Goal: Transaction & Acquisition: Purchase product/service

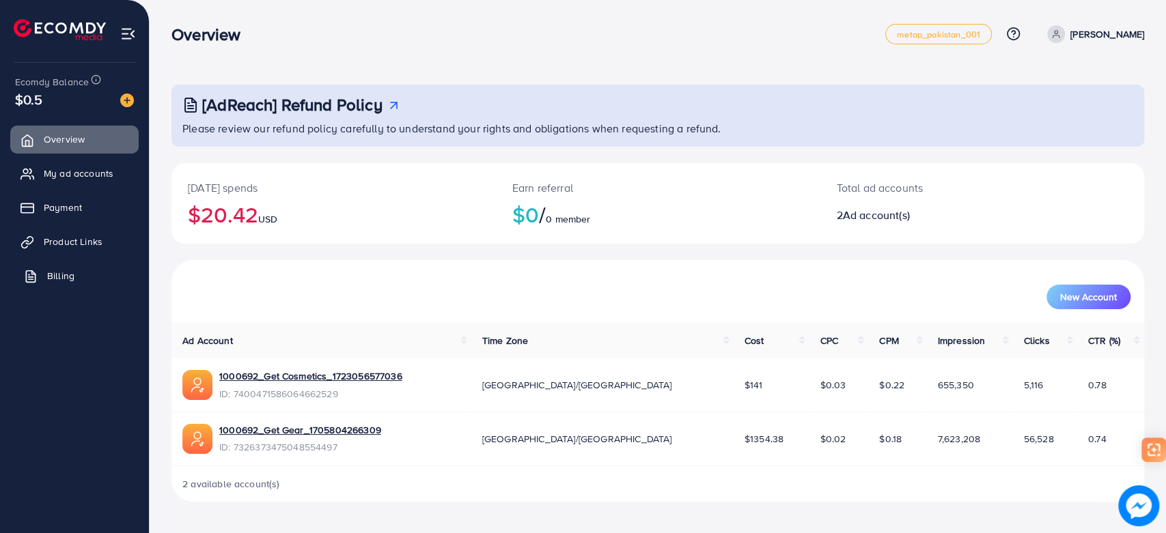
click at [57, 277] on span "Billing" at bounding box center [60, 276] width 27 height 14
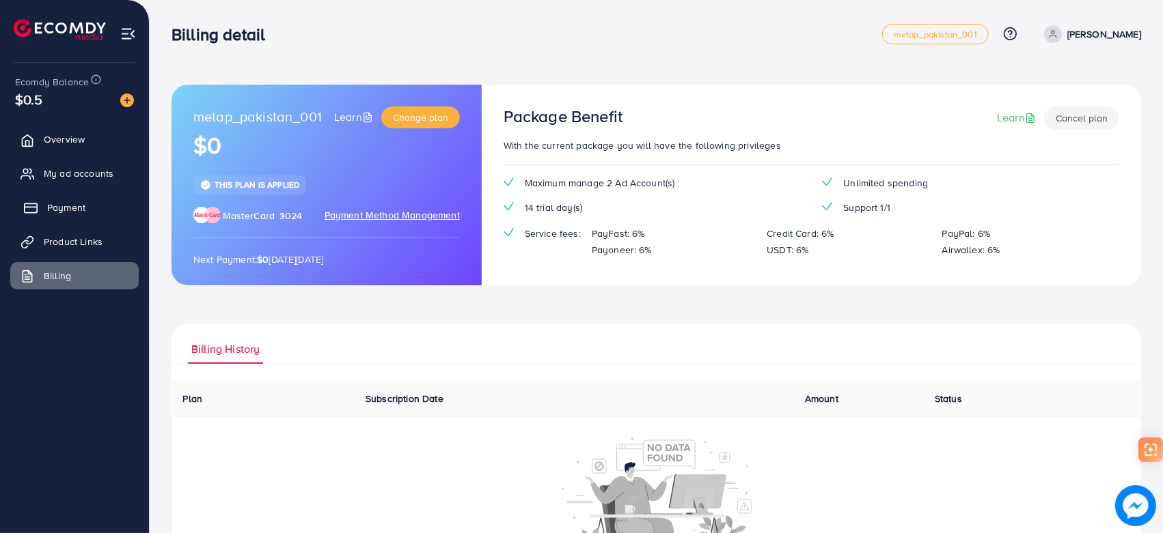
click at [57, 201] on span "Payment" at bounding box center [66, 208] width 38 height 14
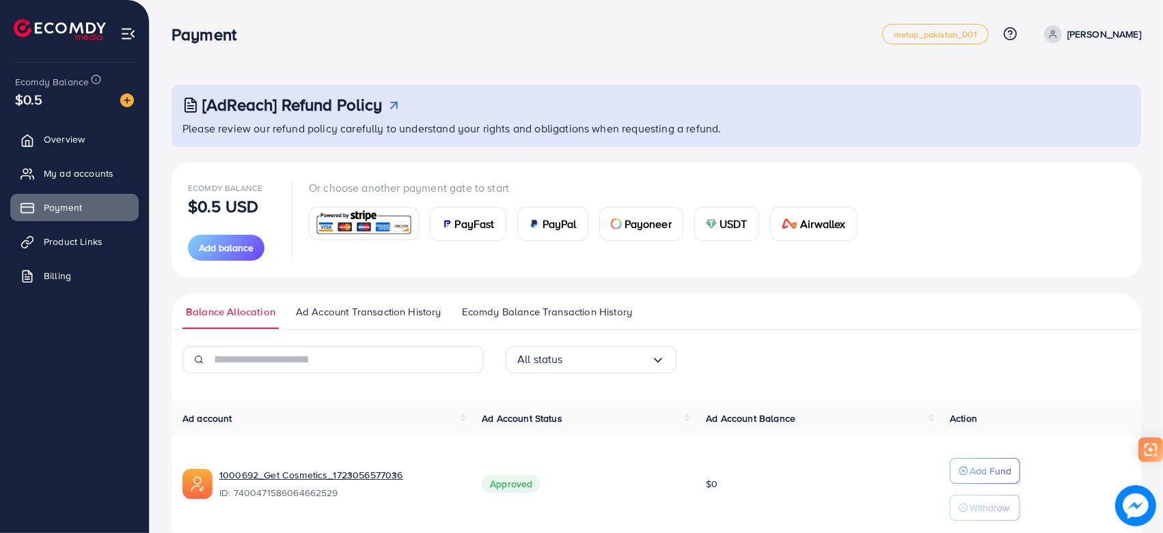
click at [743, 217] on span "USDT" at bounding box center [733, 224] width 28 height 16
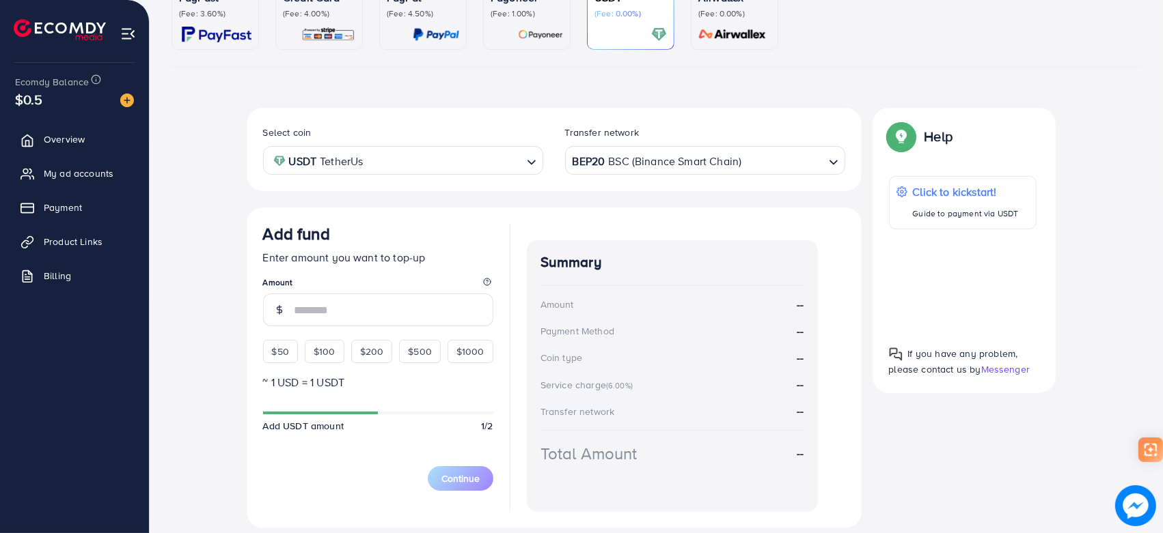
scroll to position [195, 0]
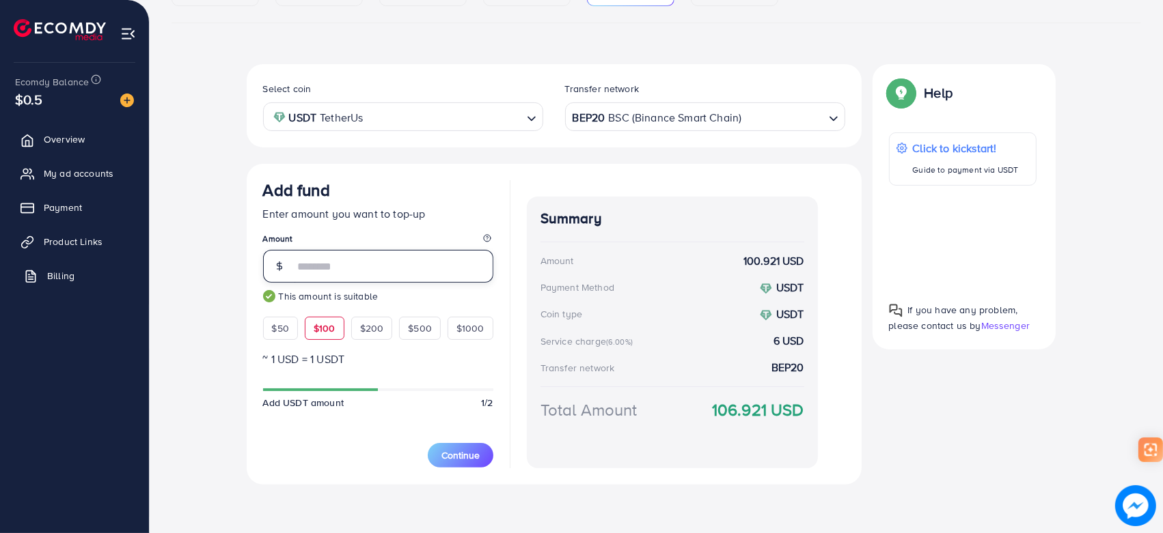
drag, startPoint x: 258, startPoint y: 264, endPoint x: 102, endPoint y: 267, distance: 155.8
click at [102, 267] on div "Add fund metap_pakistan_001 Help Center Contact Support Plans and Pricing Term …" at bounding box center [581, 169] width 1163 height 729
click at [287, 331] on span "$50" at bounding box center [280, 329] width 17 height 14
type input "**"
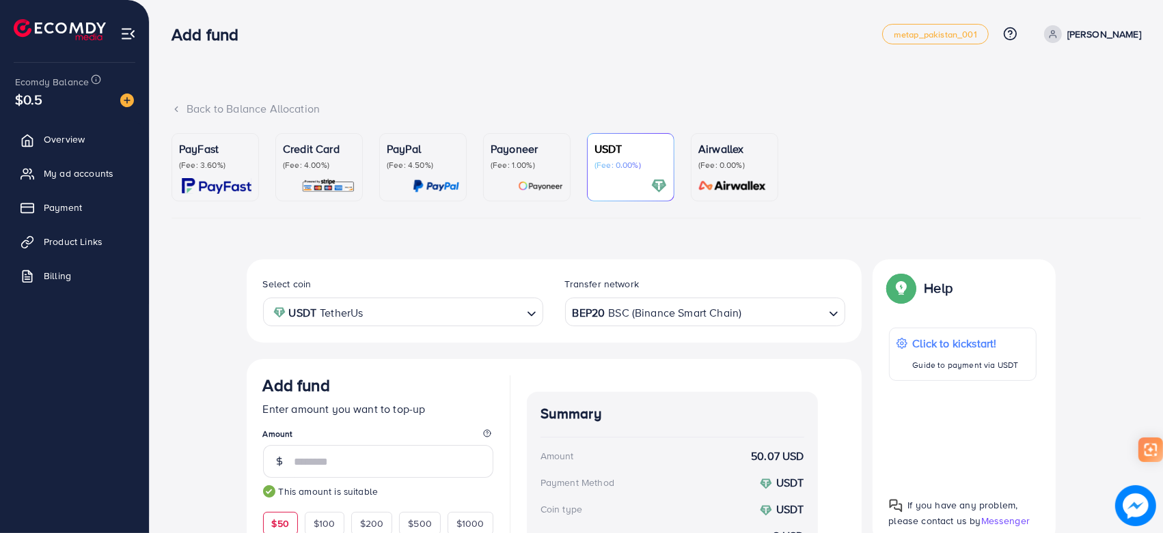
scroll to position [0, 0]
click at [639, 312] on div "BEP20 BSC (Binance Smart Chain)" at bounding box center [697, 311] width 255 height 24
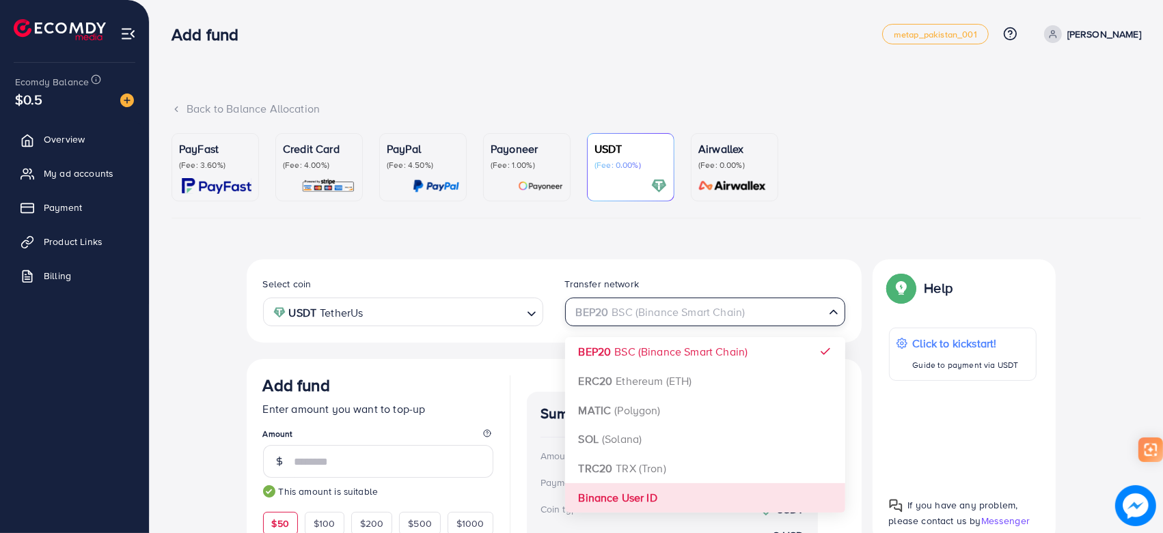
click at [630, 488] on div "Select coin USDT TetherUs Loading... Transfer network BEP20 BSC (Binance Smart …" at bounding box center [554, 470] width 615 height 421
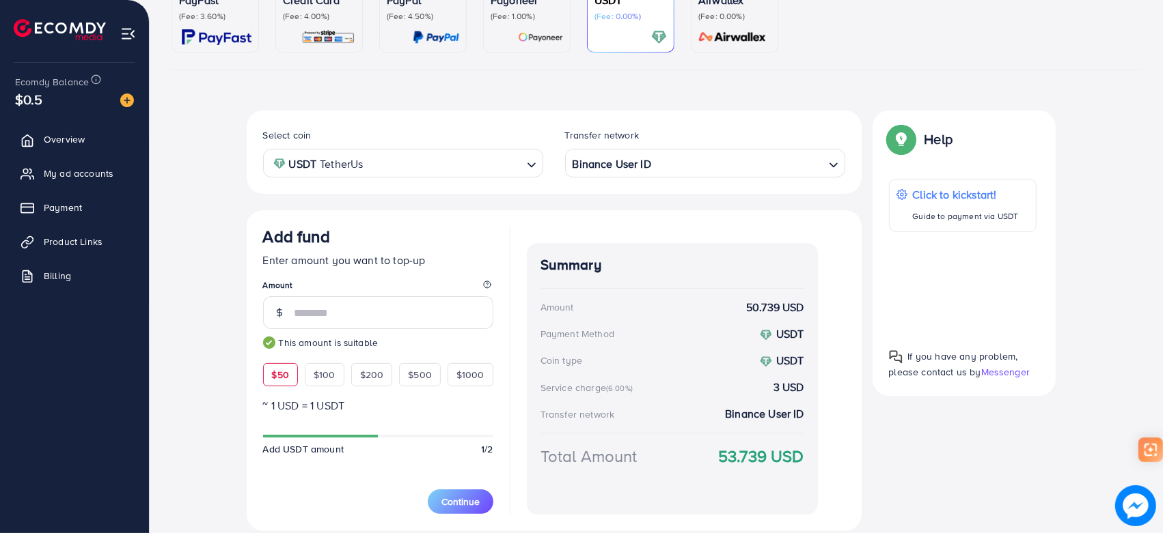
scroll to position [152, 0]
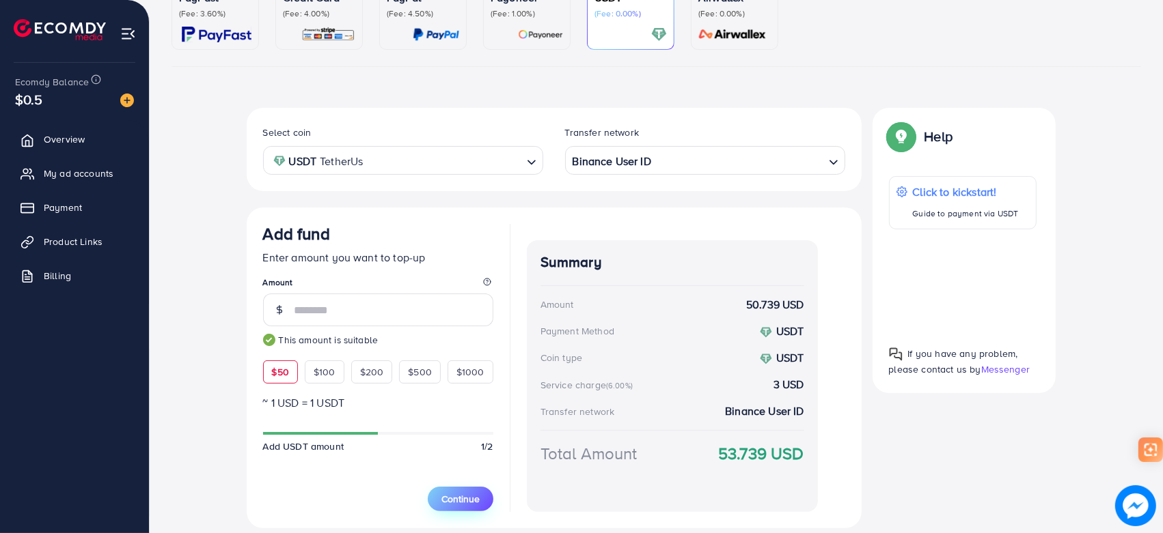
click at [458, 497] on span "Continue" at bounding box center [460, 499] width 38 height 14
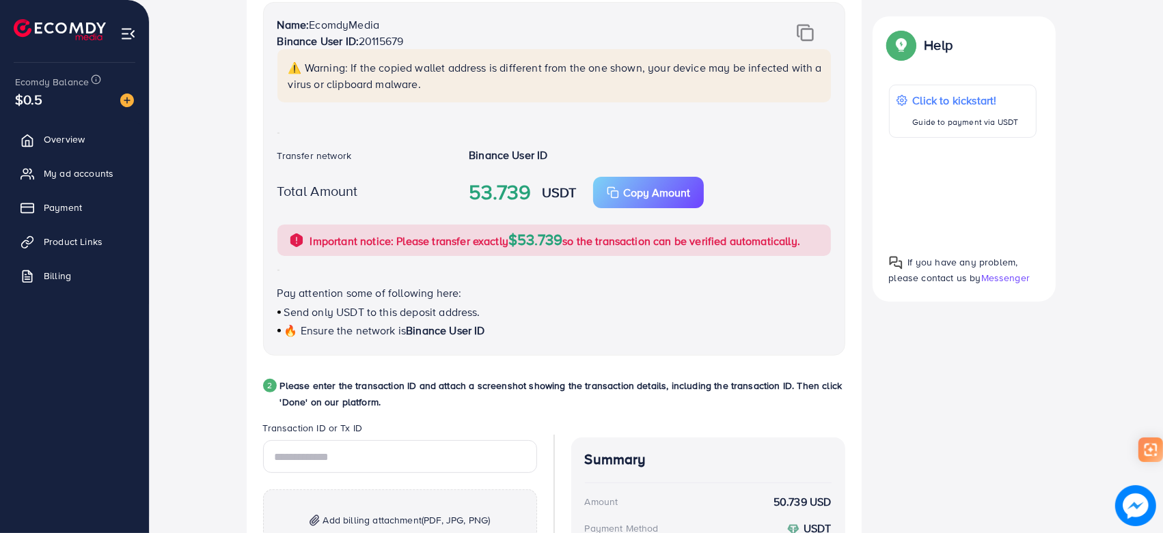
scroll to position [303, 0]
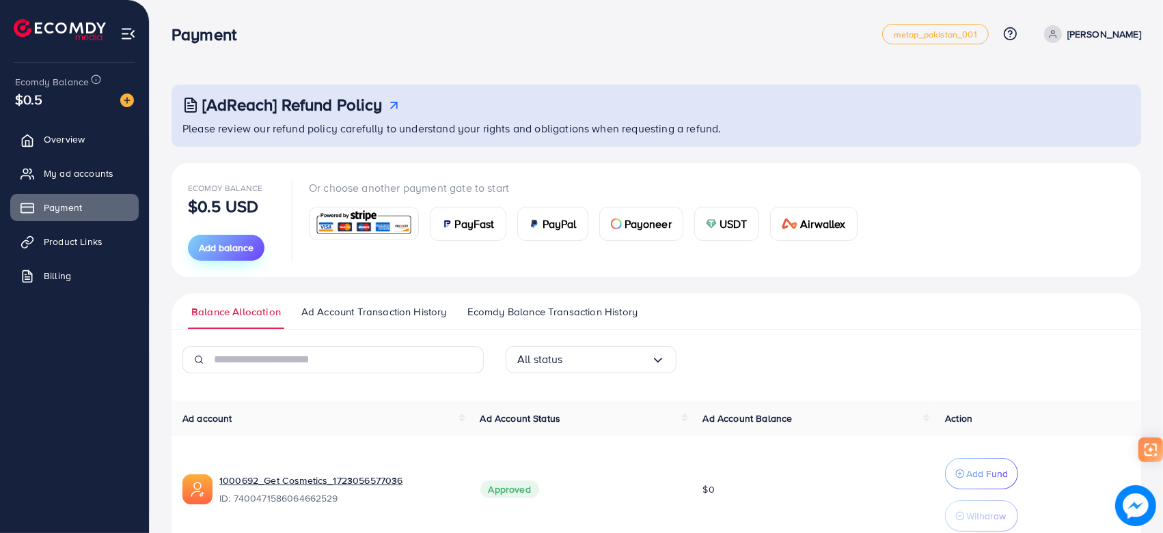
click at [227, 250] on span "Add balance" at bounding box center [226, 248] width 55 height 14
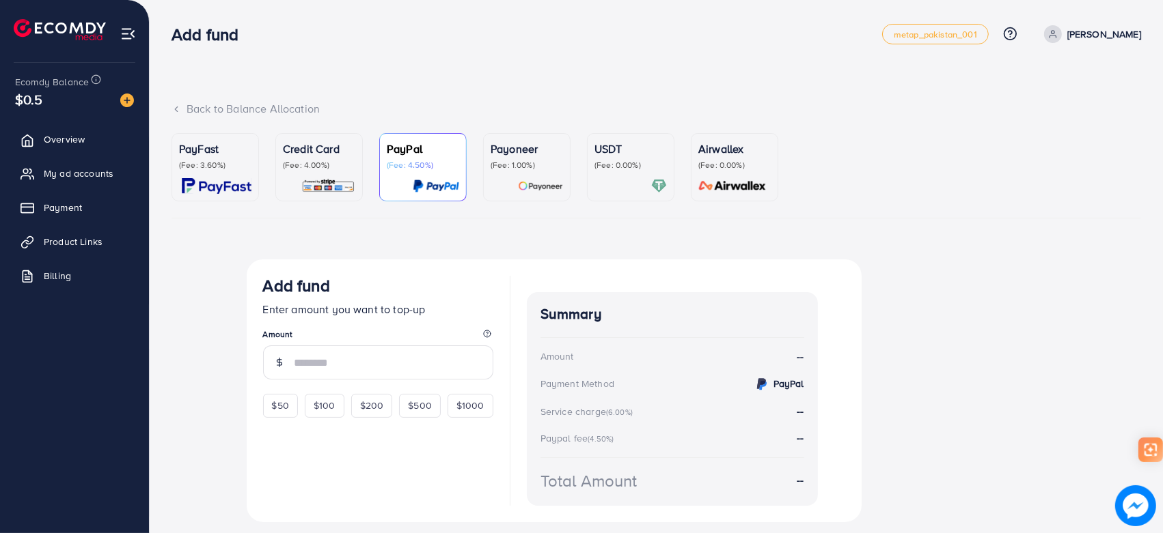
click at [325, 160] on p "(Fee: 4.00%)" at bounding box center [319, 165] width 72 height 11
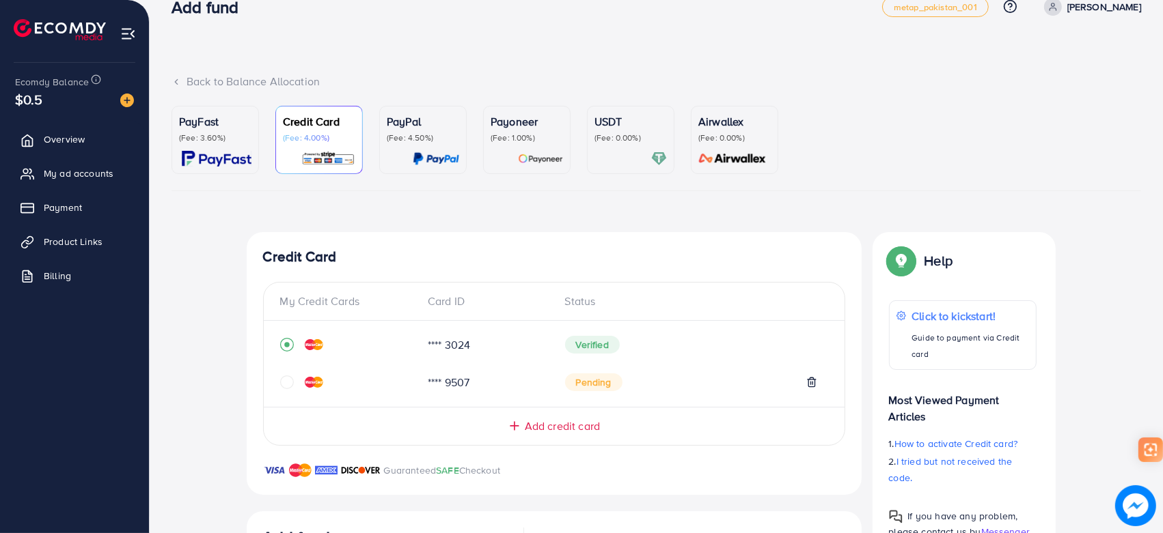
scroll to position [76, 0]
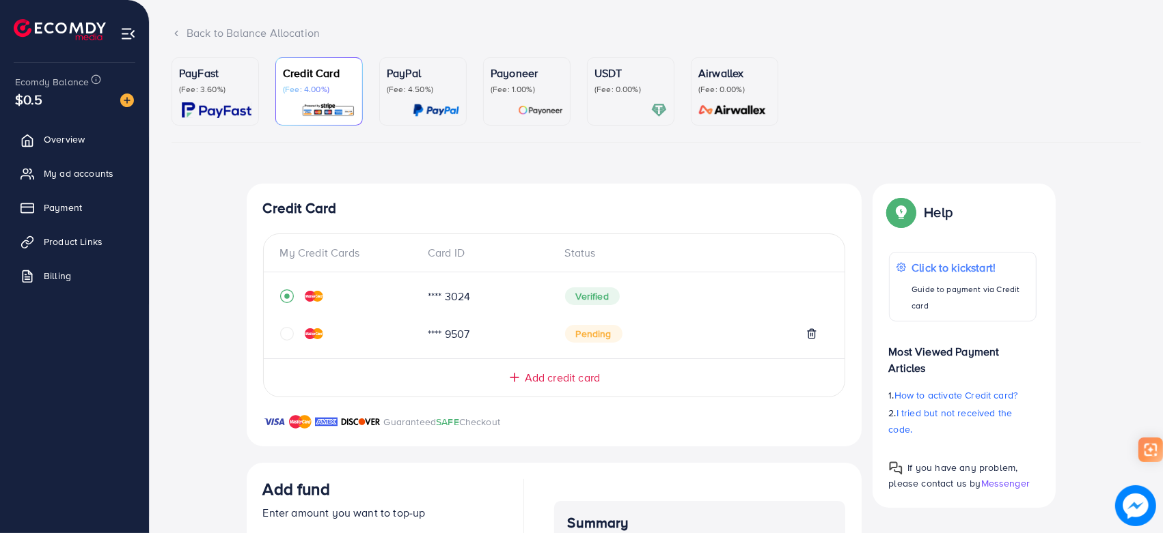
click at [550, 376] on span "Add credit card" at bounding box center [562, 378] width 75 height 16
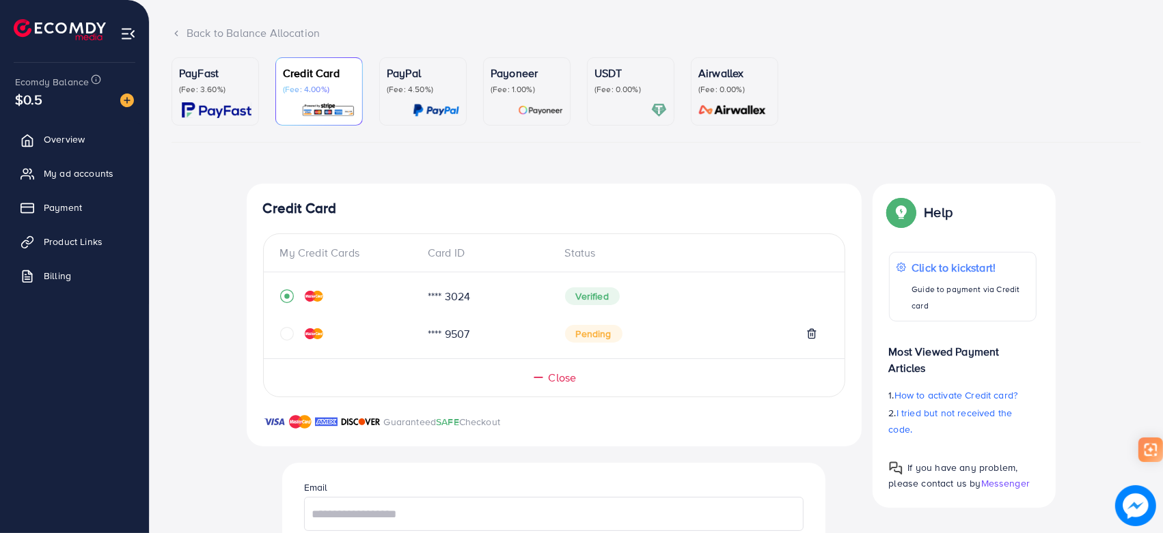
click at [561, 376] on span "Close" at bounding box center [562, 378] width 28 height 16
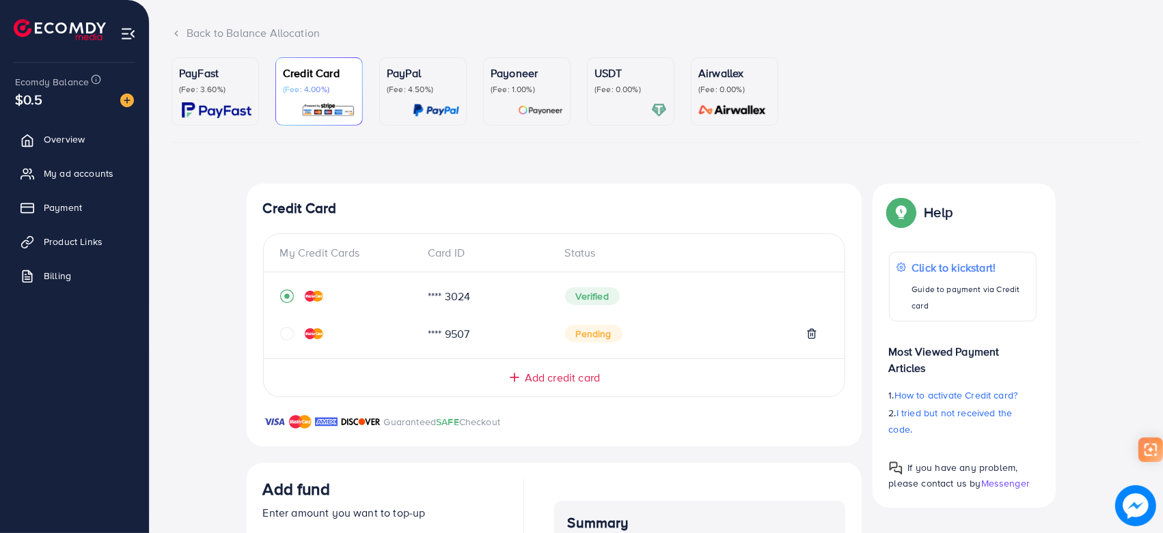
click at [514, 378] on icon at bounding box center [514, 378] width 14 height 14
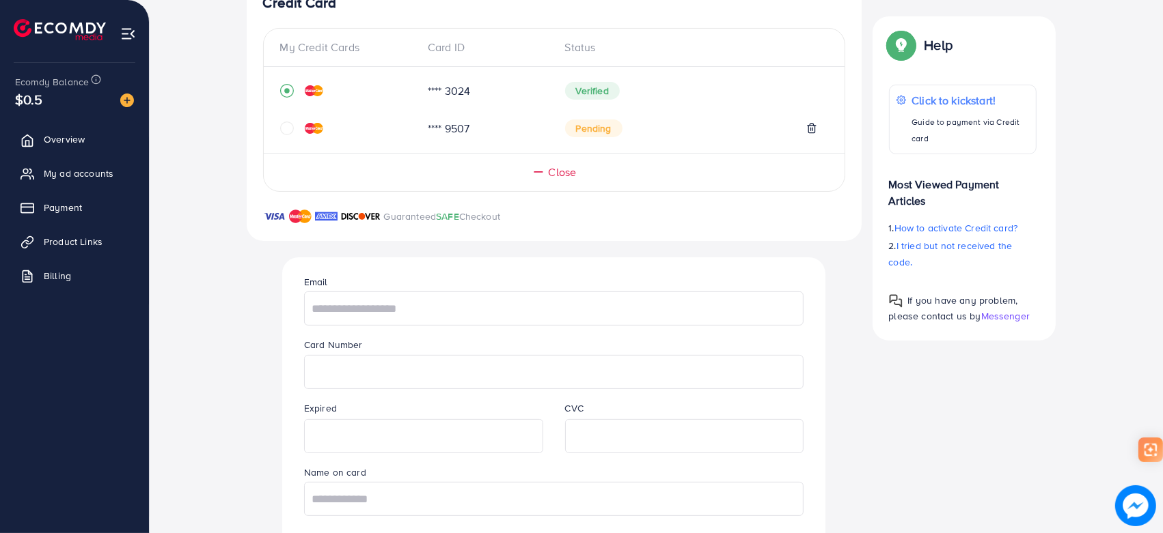
scroll to position [303, 0]
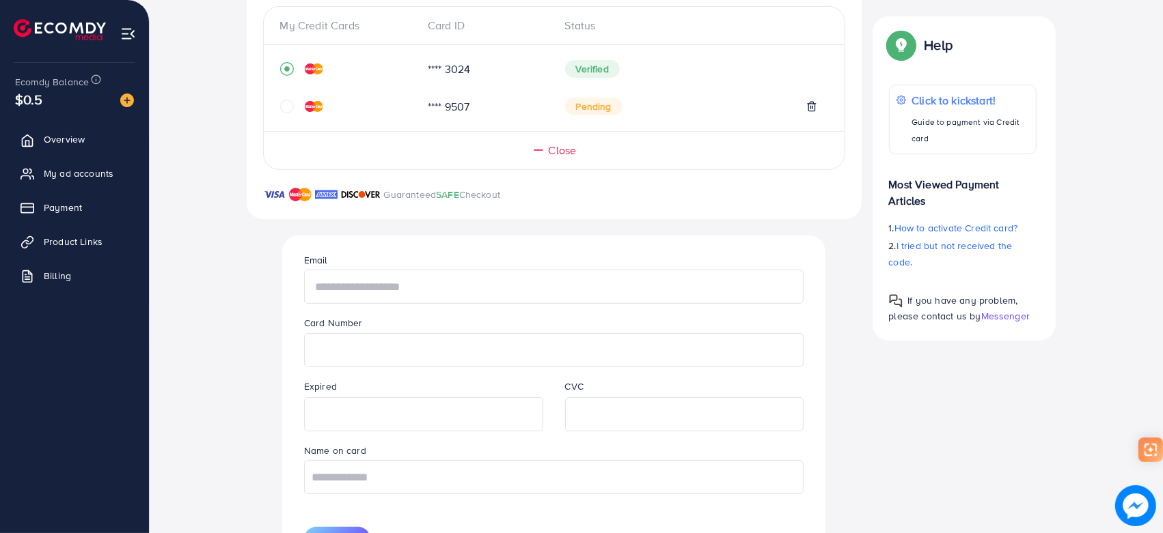
click at [372, 280] on input "text" at bounding box center [553, 287] width 499 height 34
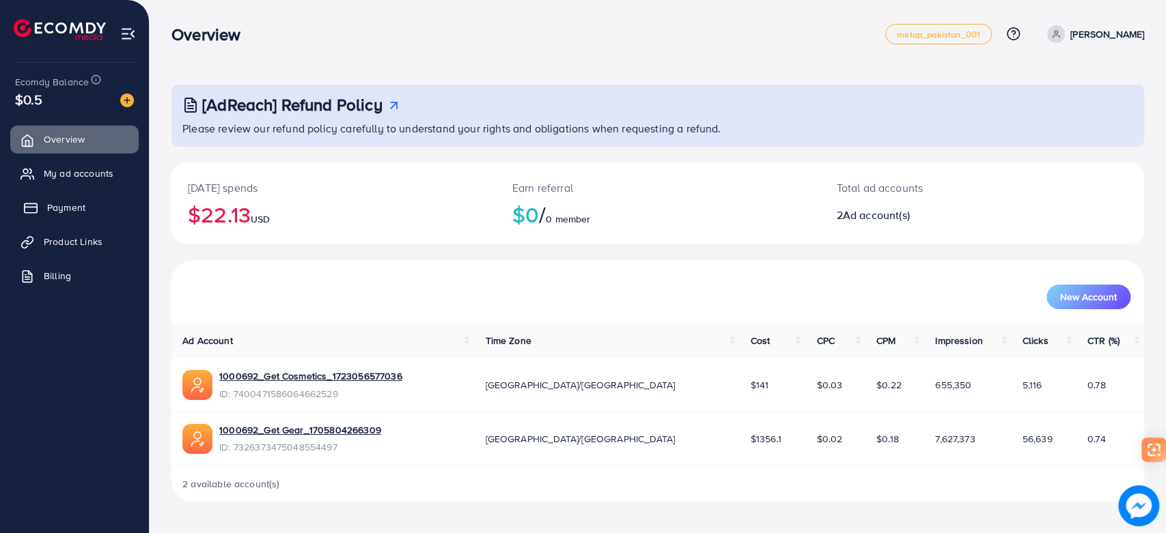
click at [43, 206] on link "Payment" at bounding box center [74, 207] width 128 height 27
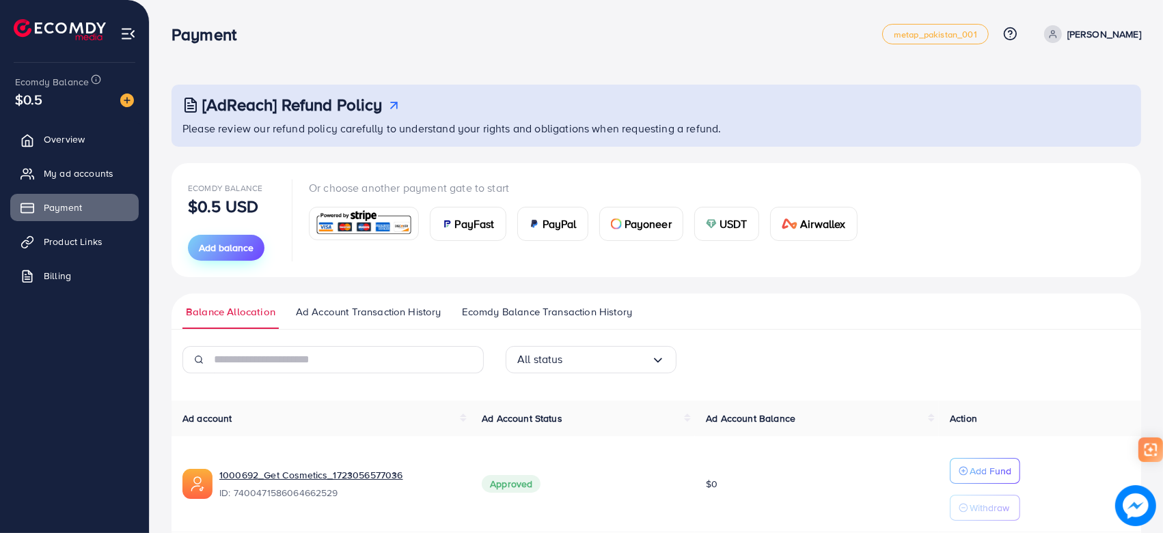
click at [232, 243] on span "Add balance" at bounding box center [226, 248] width 55 height 14
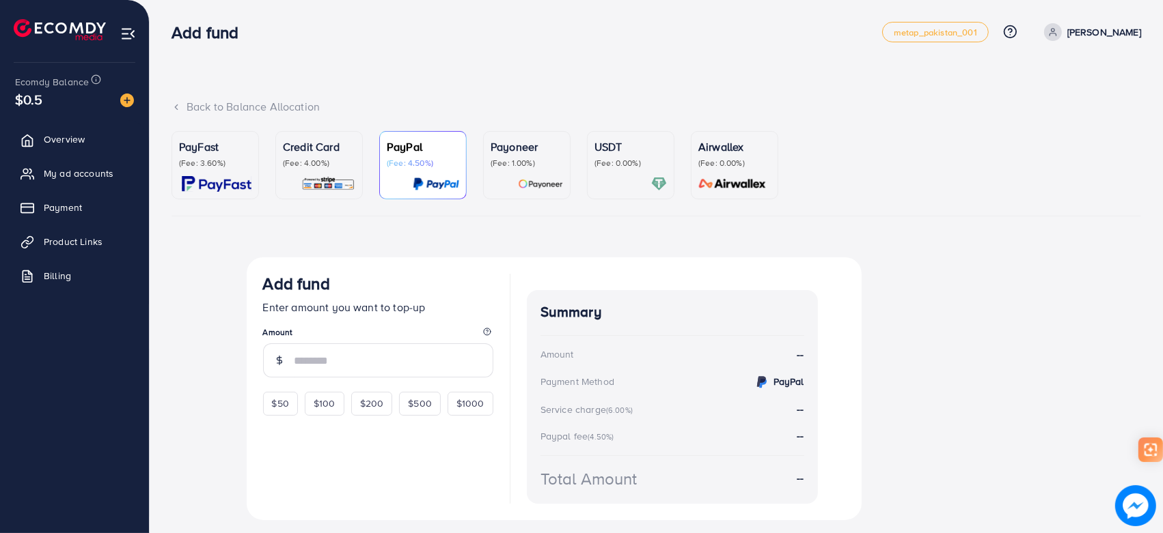
scroll to position [38, 0]
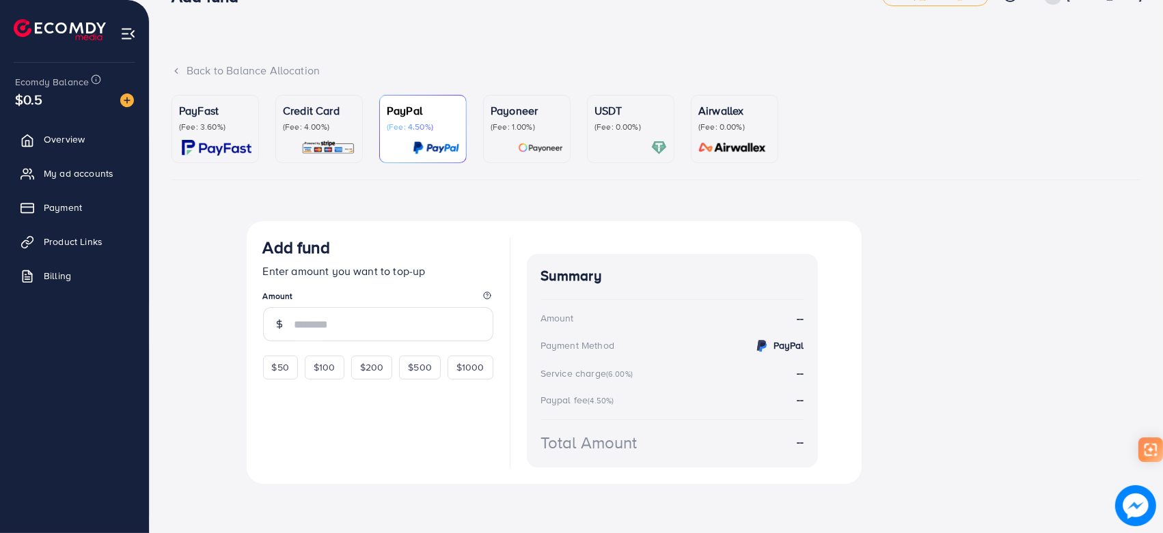
click at [321, 145] on img at bounding box center [328, 148] width 54 height 16
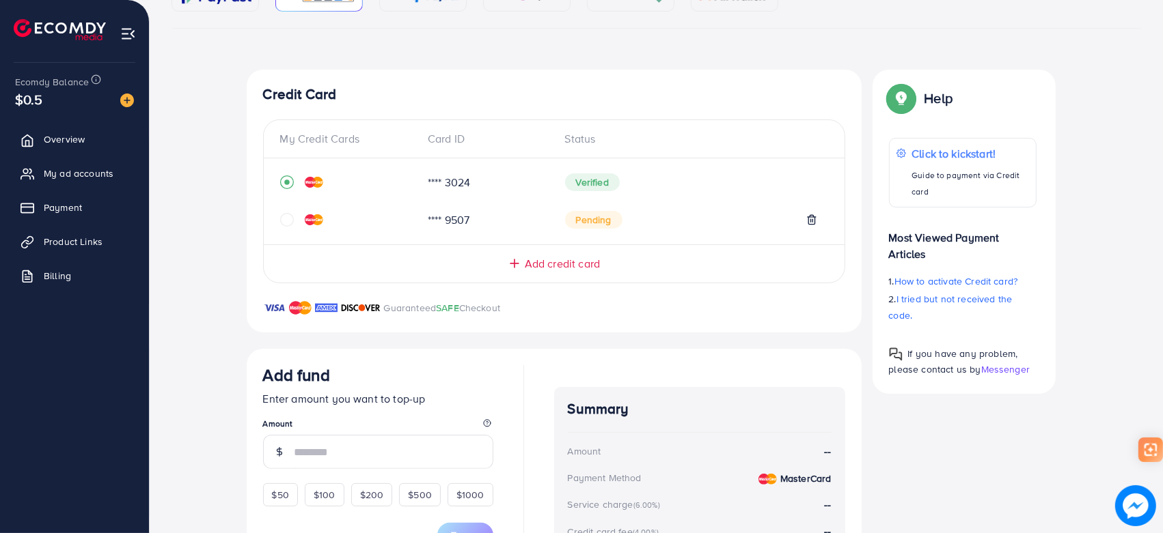
scroll to position [266, 0]
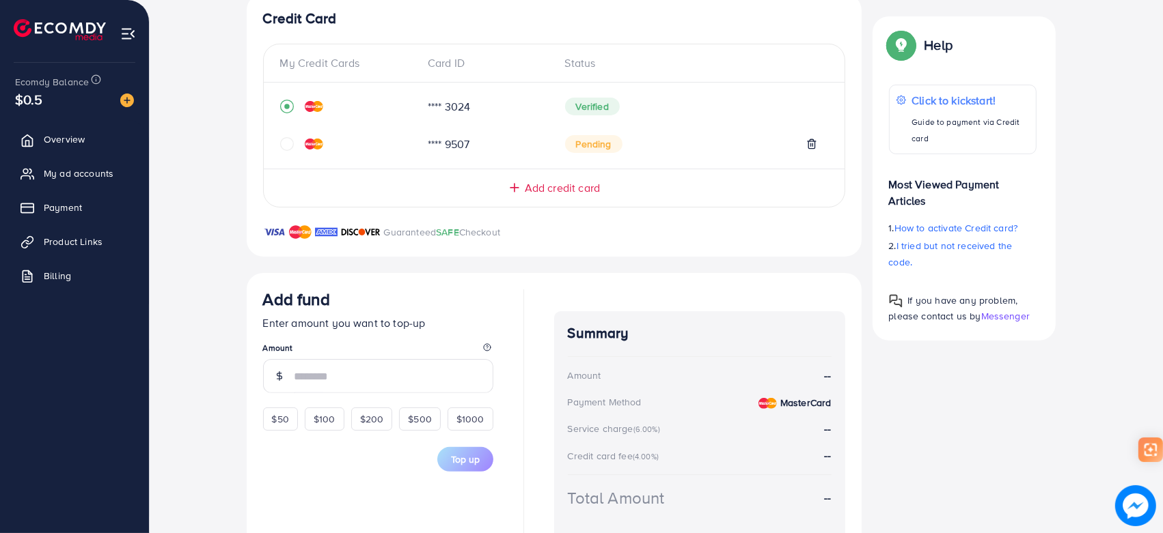
click at [517, 189] on icon at bounding box center [514, 188] width 14 height 14
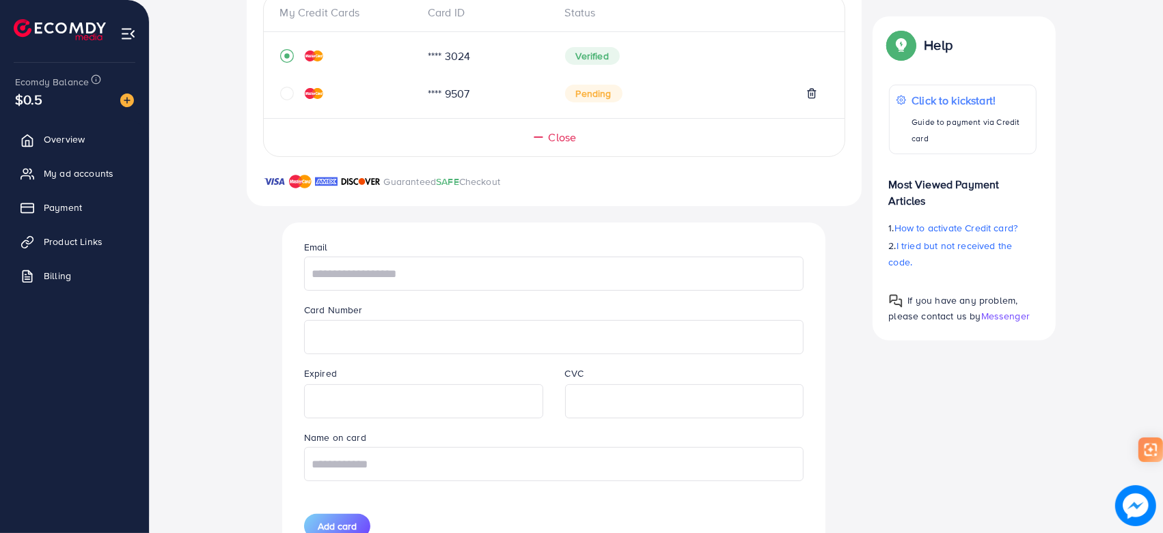
scroll to position [342, 0]
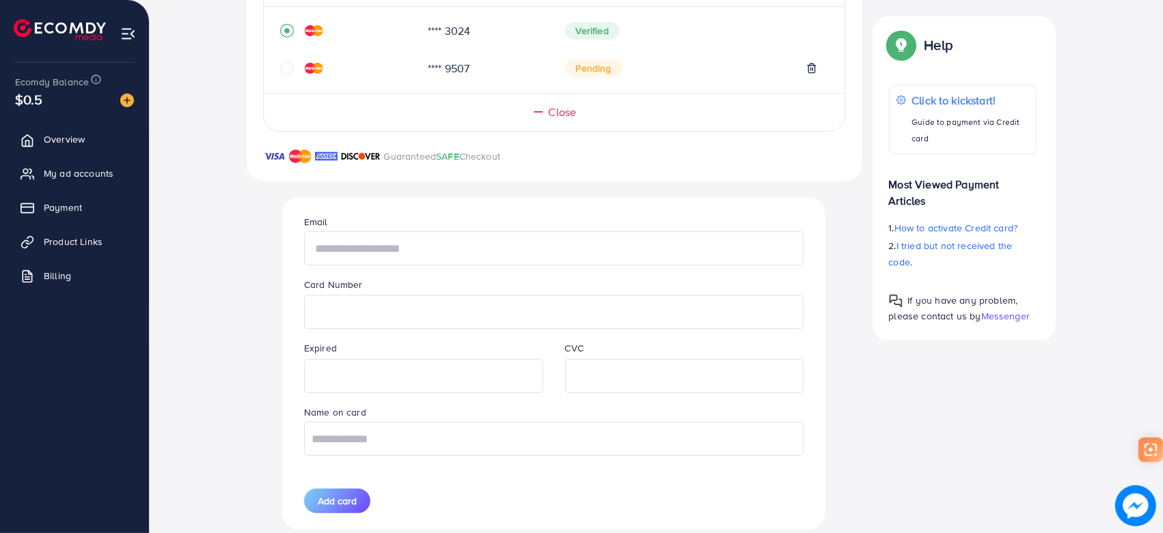
click at [359, 247] on input "text" at bounding box center [553, 249] width 499 height 34
type input "**********"
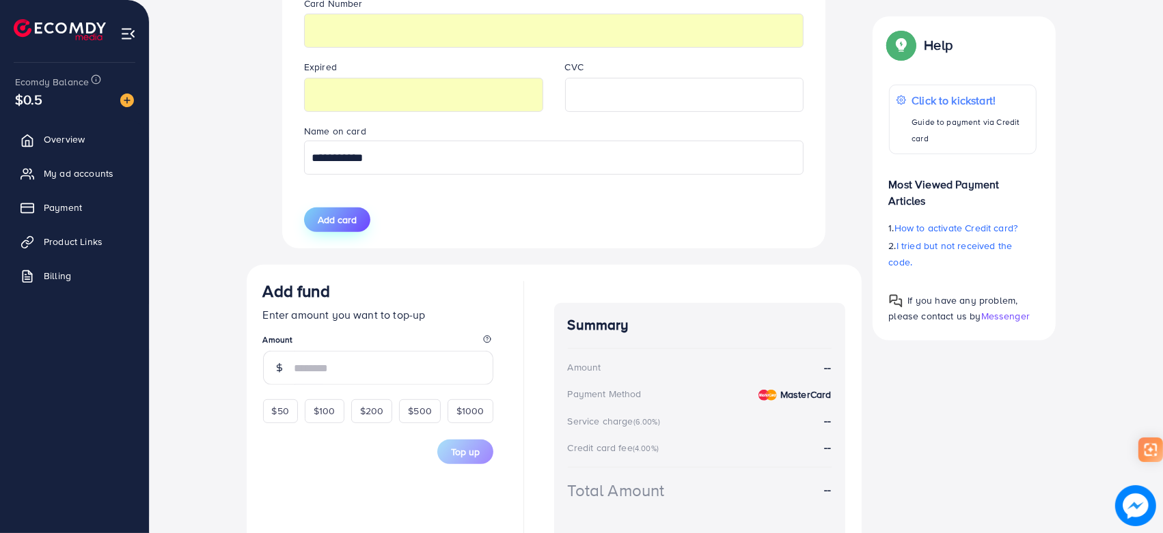
scroll to position [645, 0]
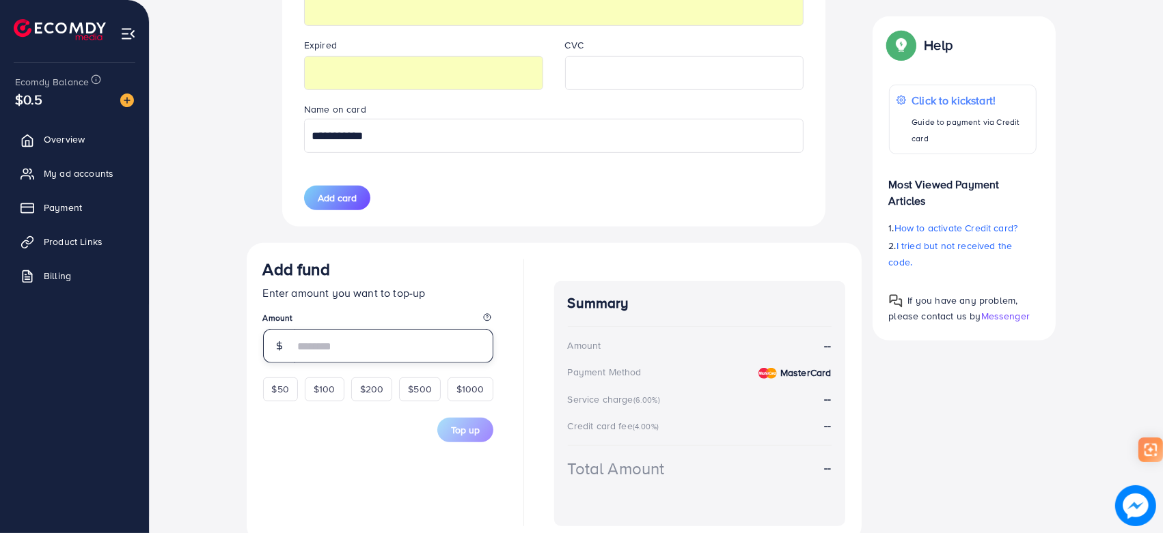
click at [334, 344] on input "number" at bounding box center [393, 346] width 199 height 34
click at [279, 389] on div "$50" at bounding box center [280, 389] width 35 height 23
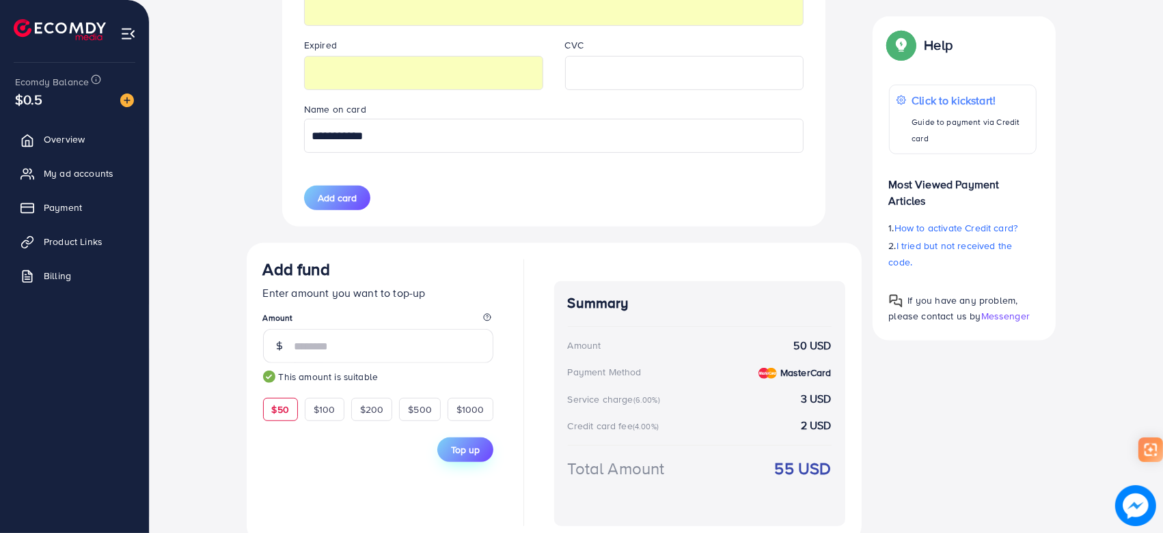
click at [457, 447] on span "Top up" at bounding box center [465, 450] width 29 height 14
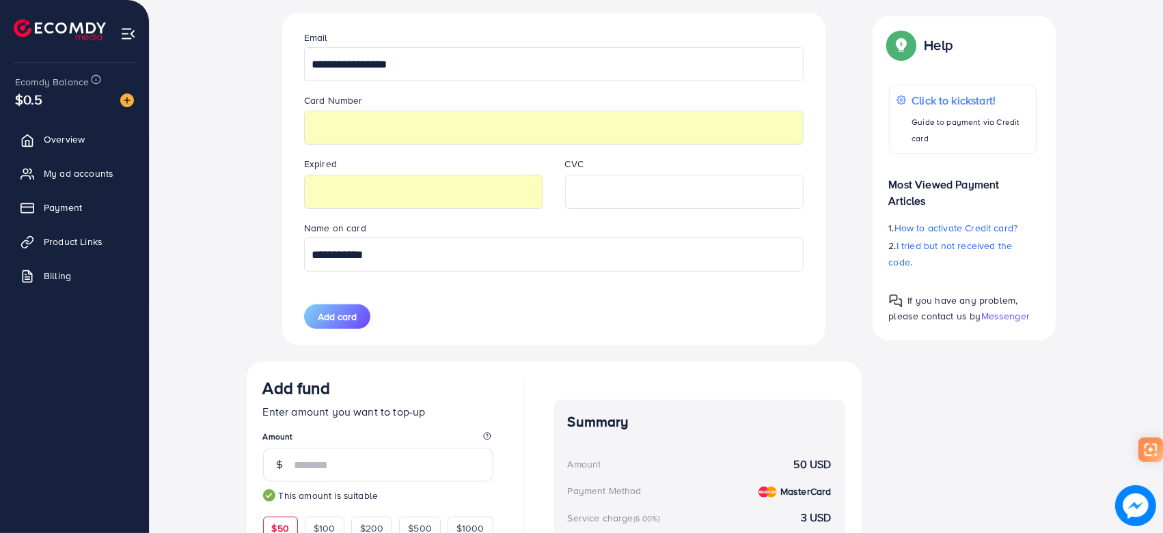
scroll to position [518, 0]
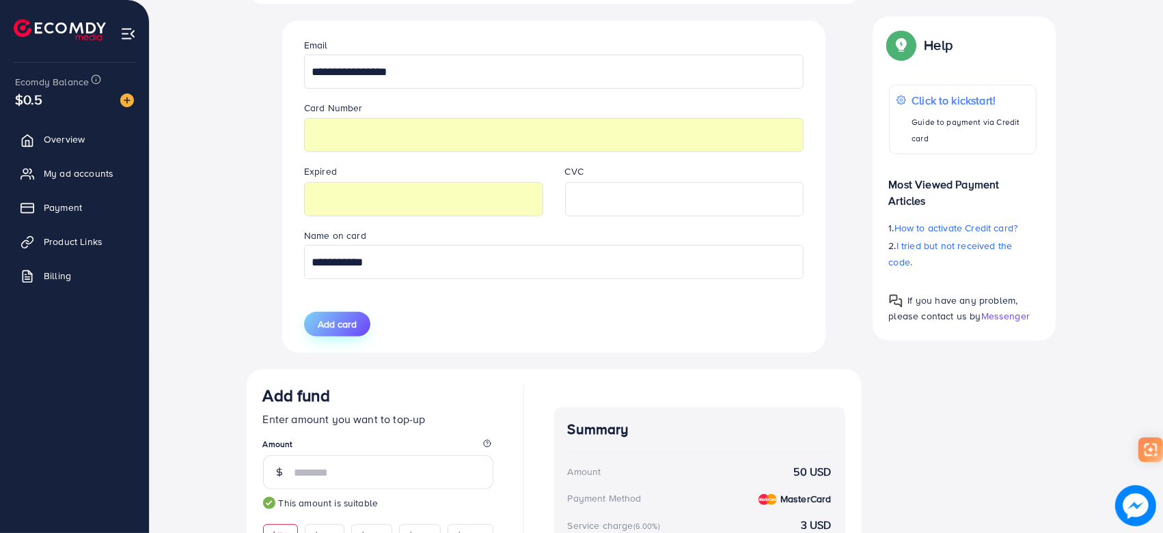
click at [325, 326] on span "Add card" at bounding box center [337, 325] width 39 height 14
click at [334, 322] on span "Add card" at bounding box center [337, 325] width 39 height 14
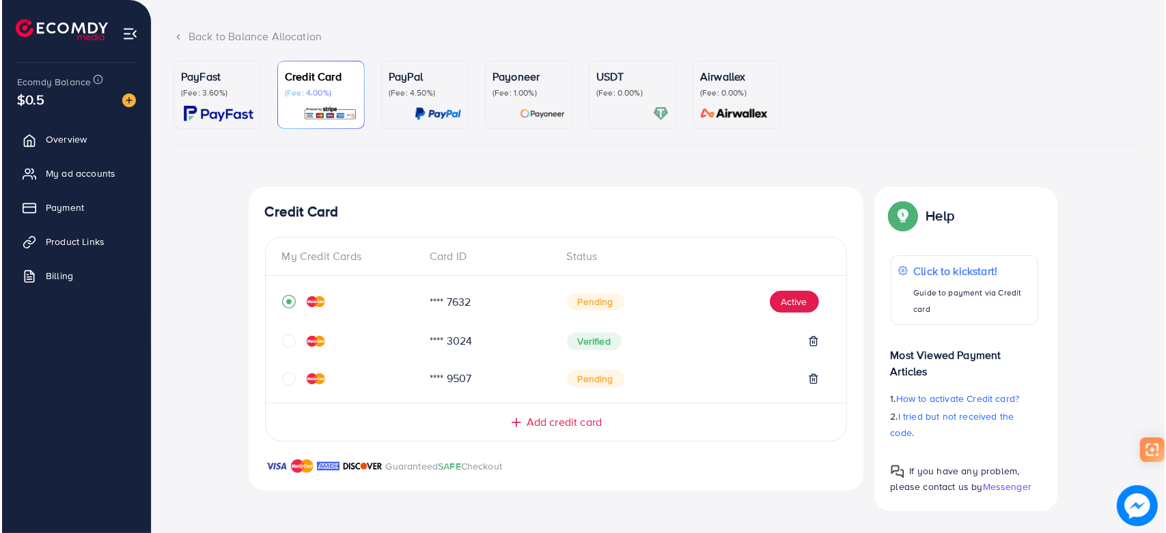
scroll to position [71, 0]
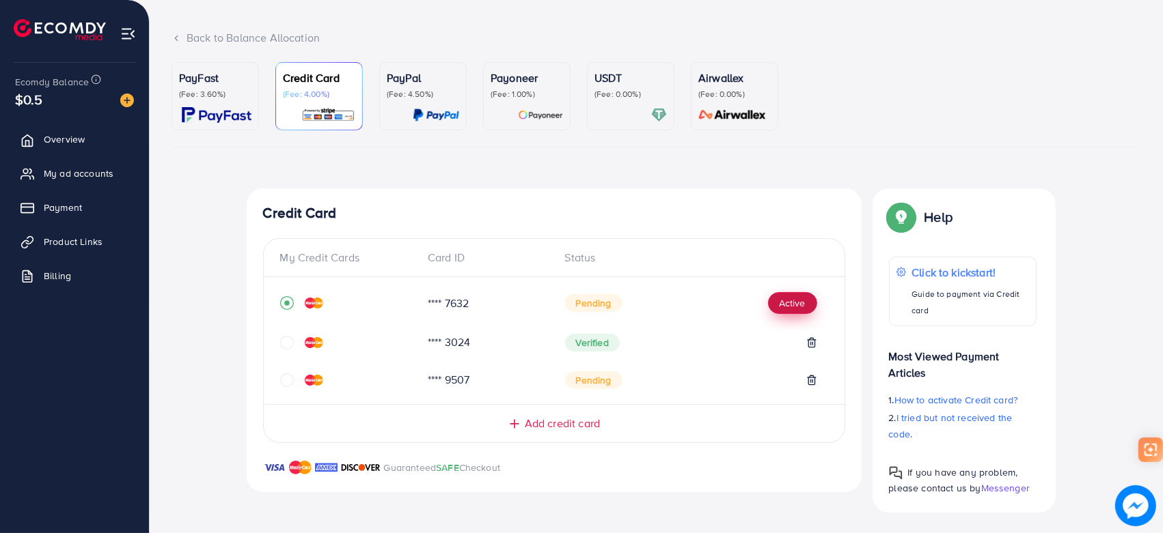
click at [798, 307] on button "Active" at bounding box center [792, 303] width 49 height 22
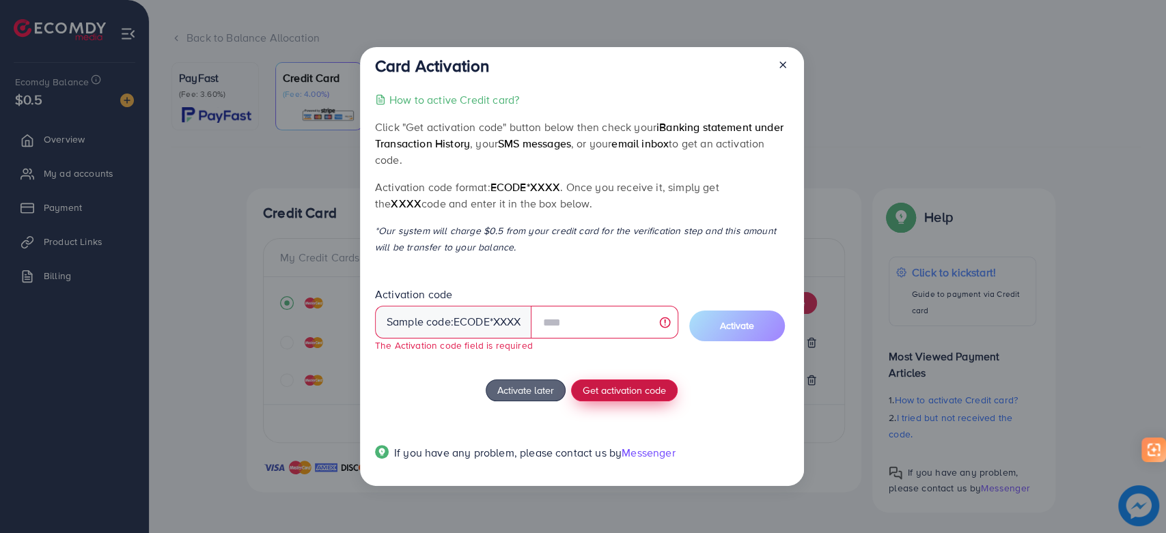
click at [607, 380] on button "Get activation code" at bounding box center [624, 391] width 107 height 22
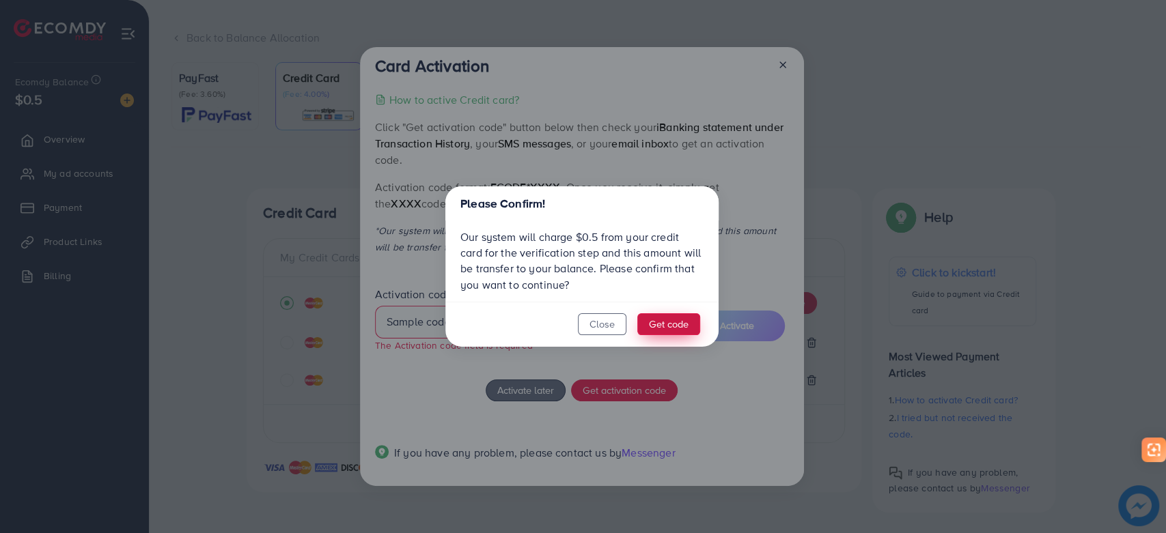
click at [665, 331] on button "Get code" at bounding box center [668, 325] width 63 height 22
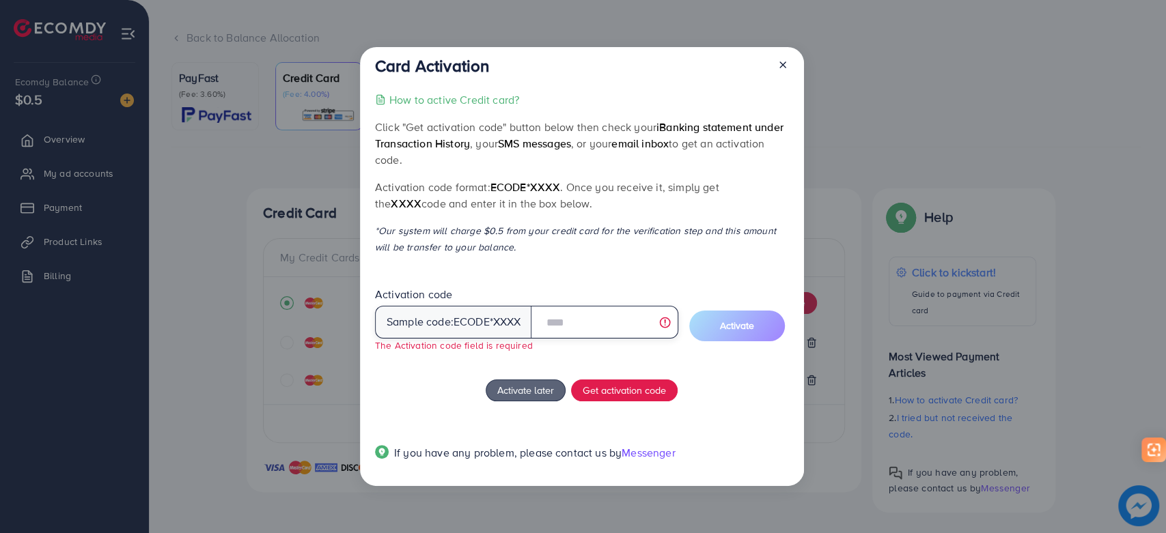
click at [609, 322] on input "text" at bounding box center [604, 322] width 147 height 33
type input "******"
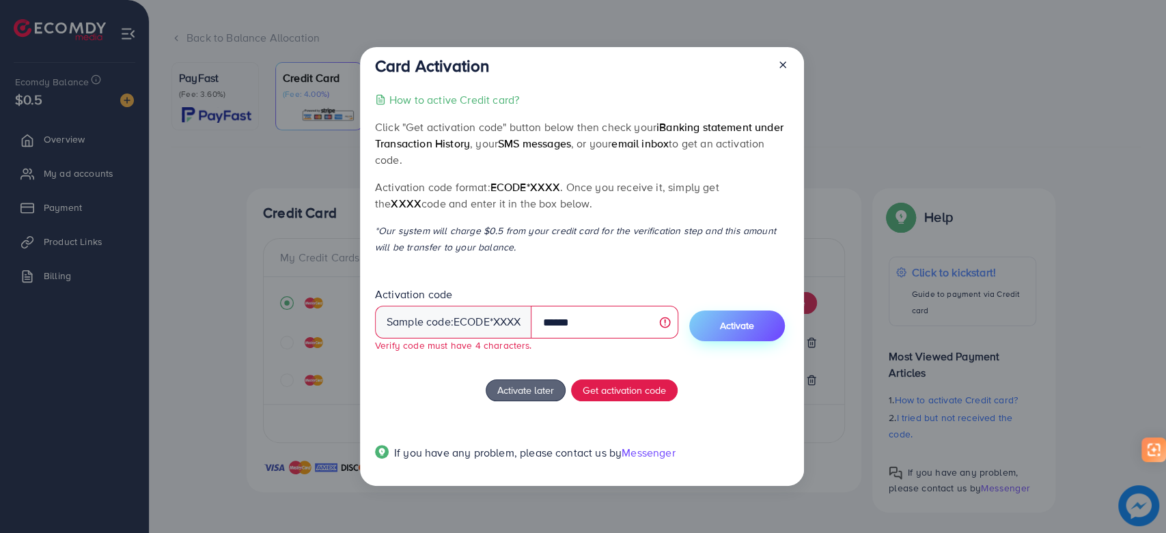
click at [721, 321] on button "Activate" at bounding box center [737, 326] width 96 height 31
drag, startPoint x: 601, startPoint y: 328, endPoint x: 457, endPoint y: 318, distance: 144.5
click at [457, 318] on div "Sample code: ecode *XXXX ******" at bounding box center [526, 322] width 303 height 33
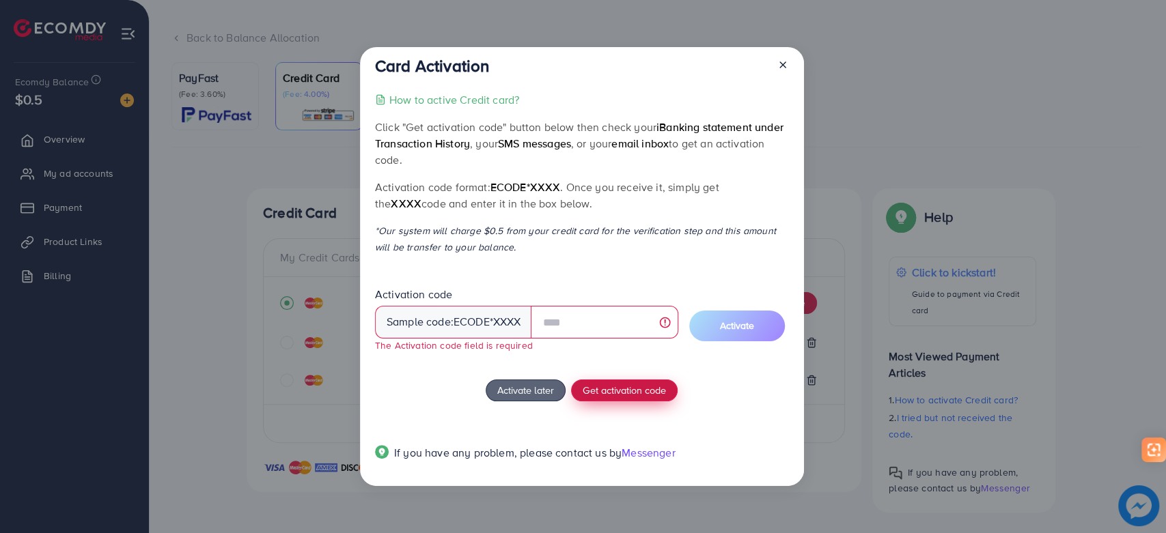
click at [618, 393] on span "Get activation code" at bounding box center [624, 390] width 83 height 14
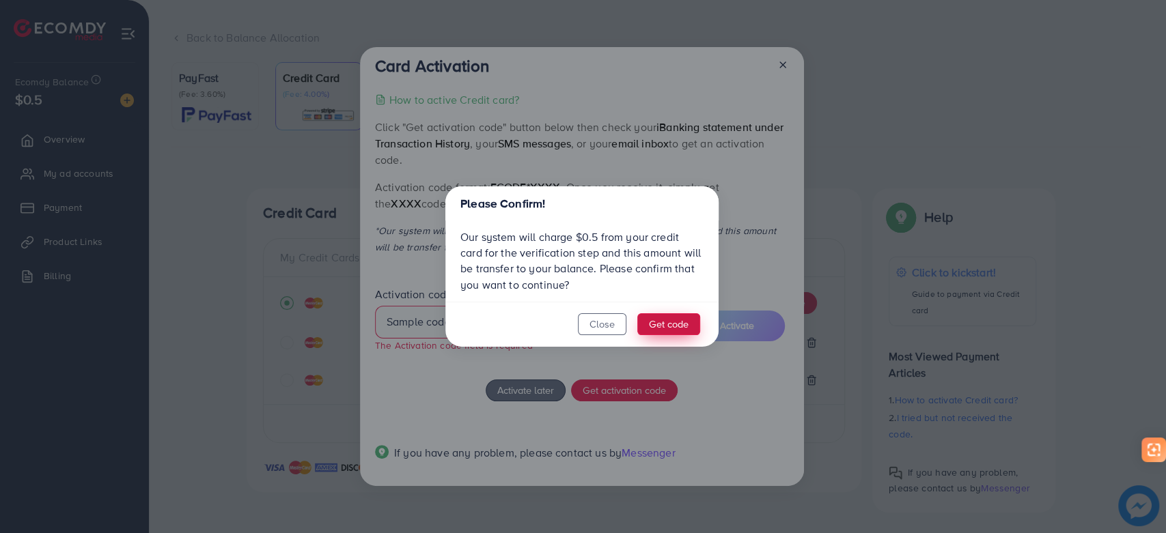
click at [657, 330] on button "Get code" at bounding box center [668, 325] width 63 height 22
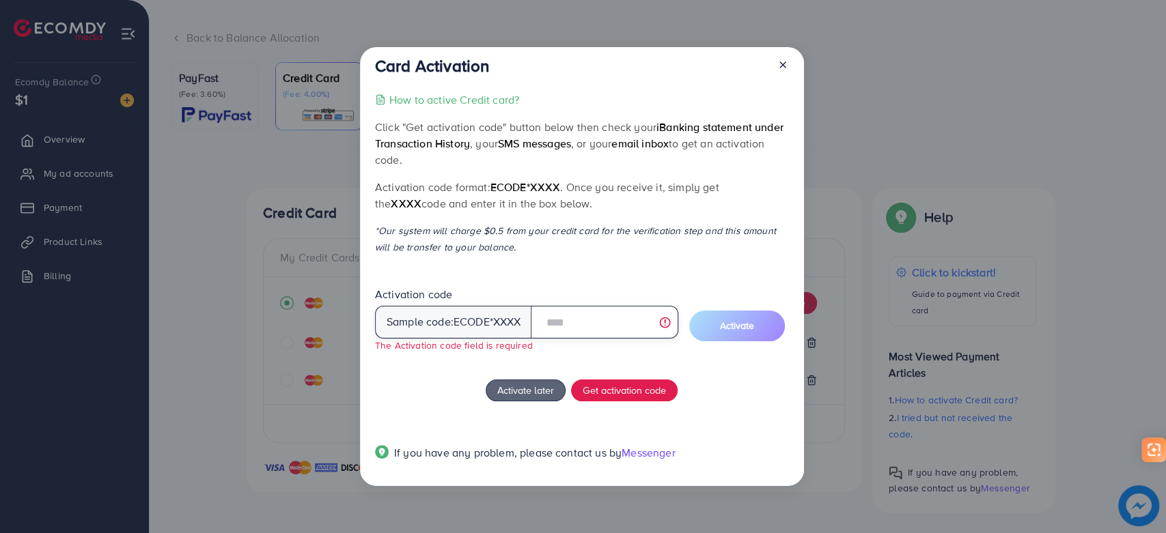
click at [565, 326] on input "text" at bounding box center [604, 322] width 147 height 33
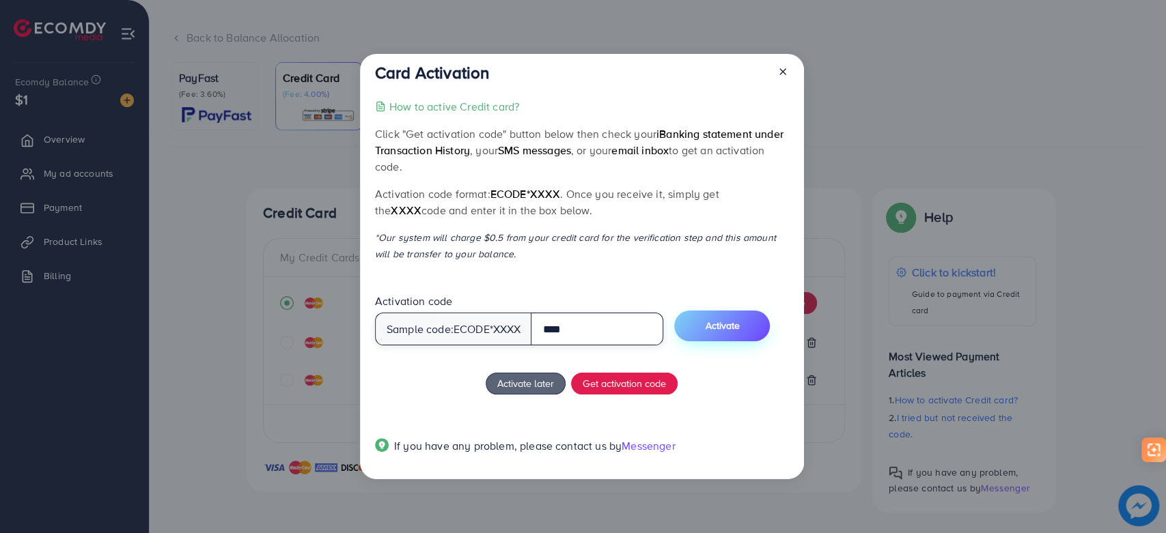
type input "****"
click at [739, 328] on span "Activate" at bounding box center [722, 326] width 34 height 14
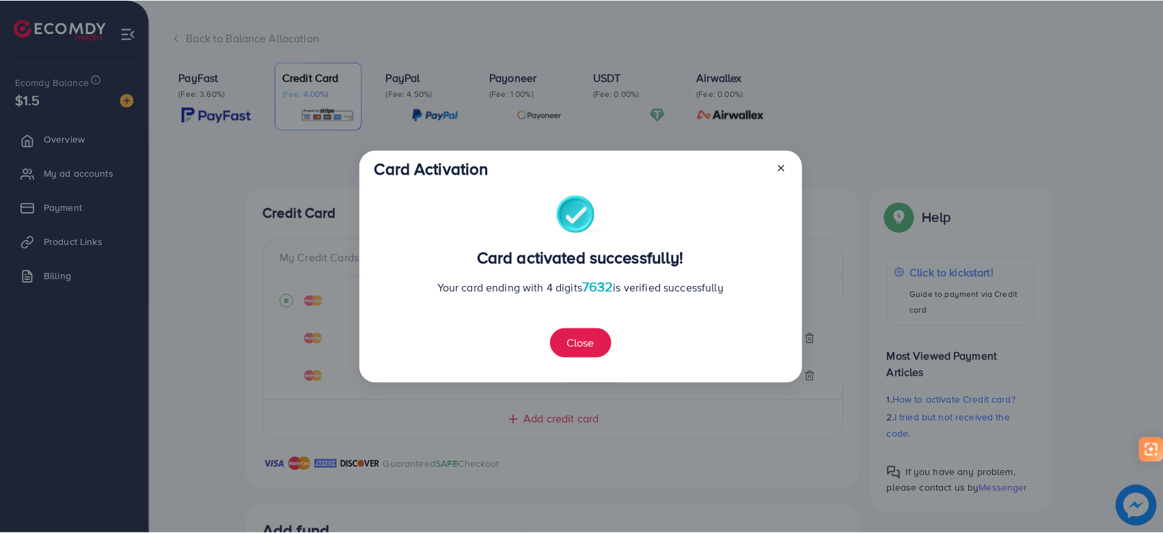
scroll to position [363, 0]
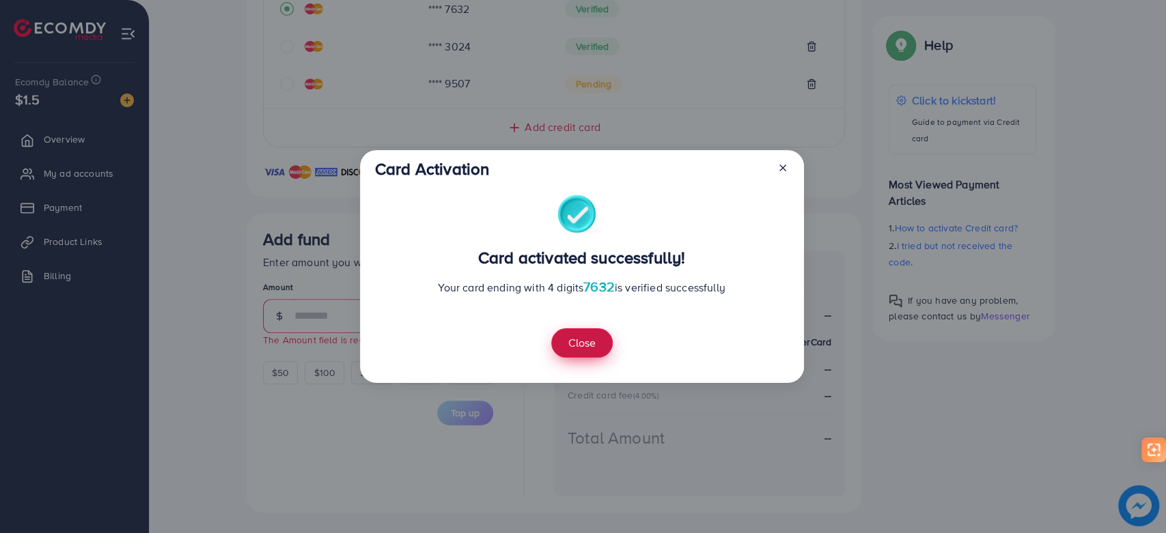
click at [581, 344] on button "Close" at bounding box center [581, 343] width 61 height 29
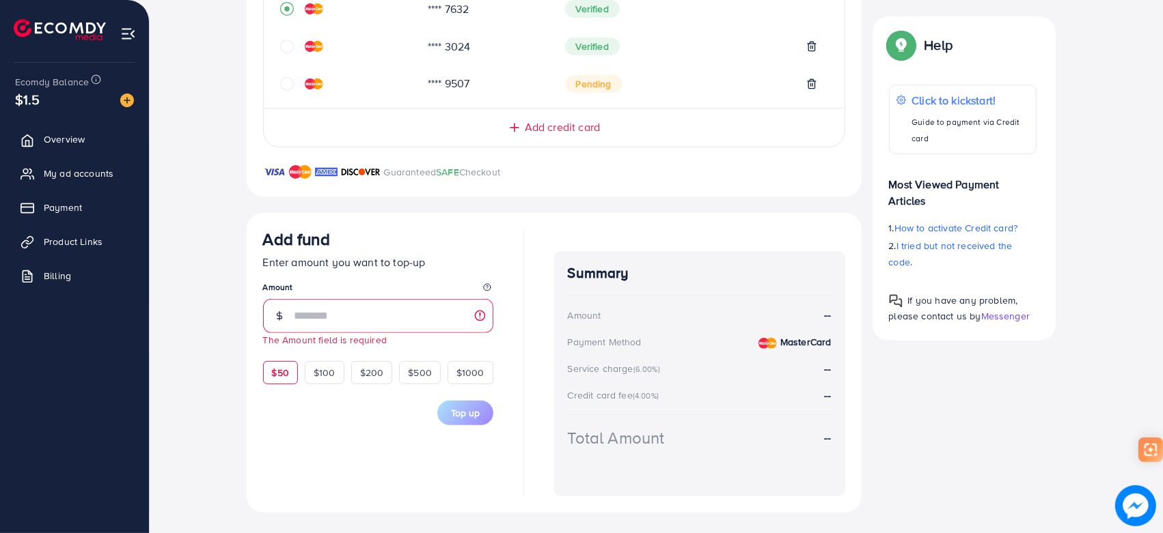
click at [278, 376] on span "$50" at bounding box center [280, 373] width 17 height 14
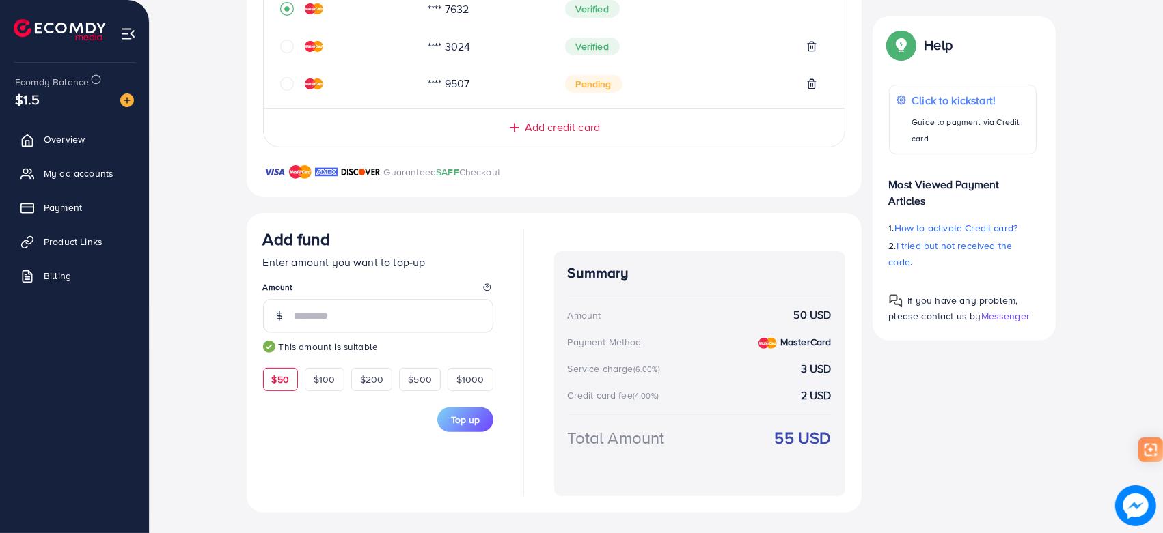
scroll to position [212, 0]
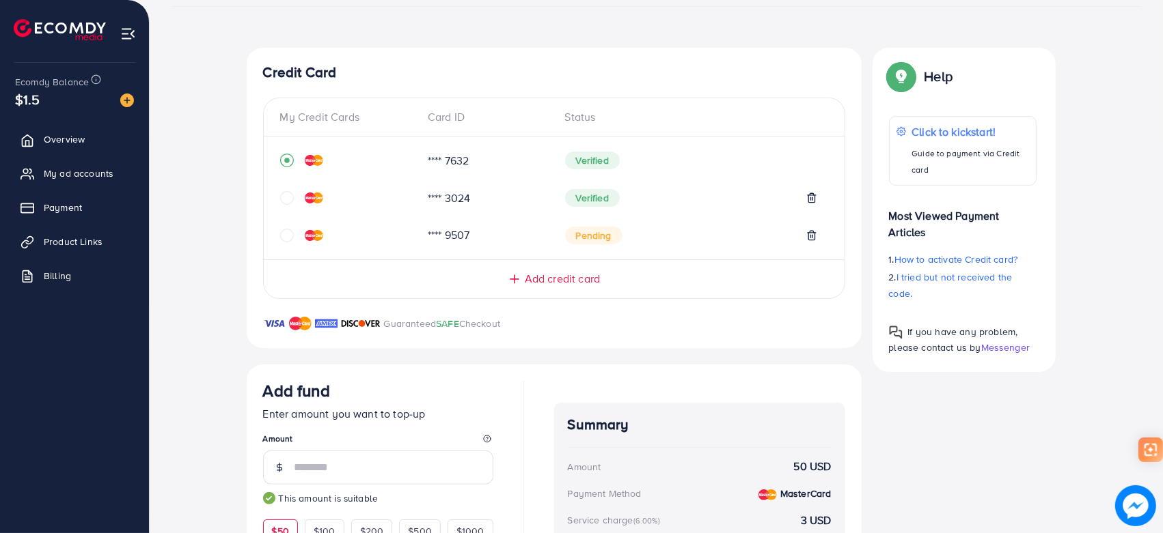
click at [430, 156] on div "**** 7632" at bounding box center [485, 161] width 137 height 16
click at [807, 238] on icon at bounding box center [811, 235] width 11 height 11
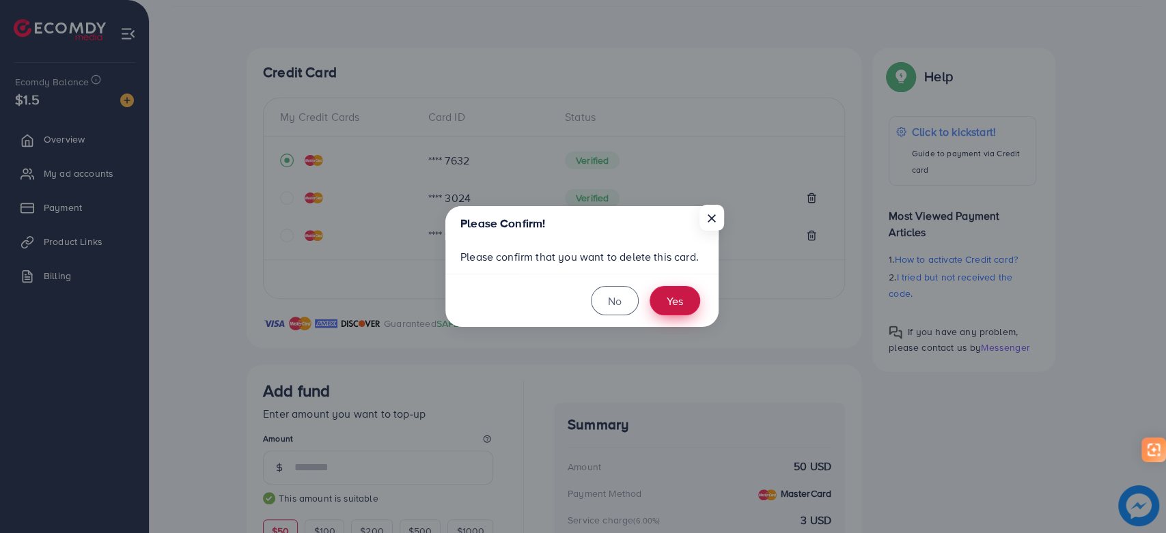
click at [677, 299] on button "Yes" at bounding box center [675, 300] width 51 height 29
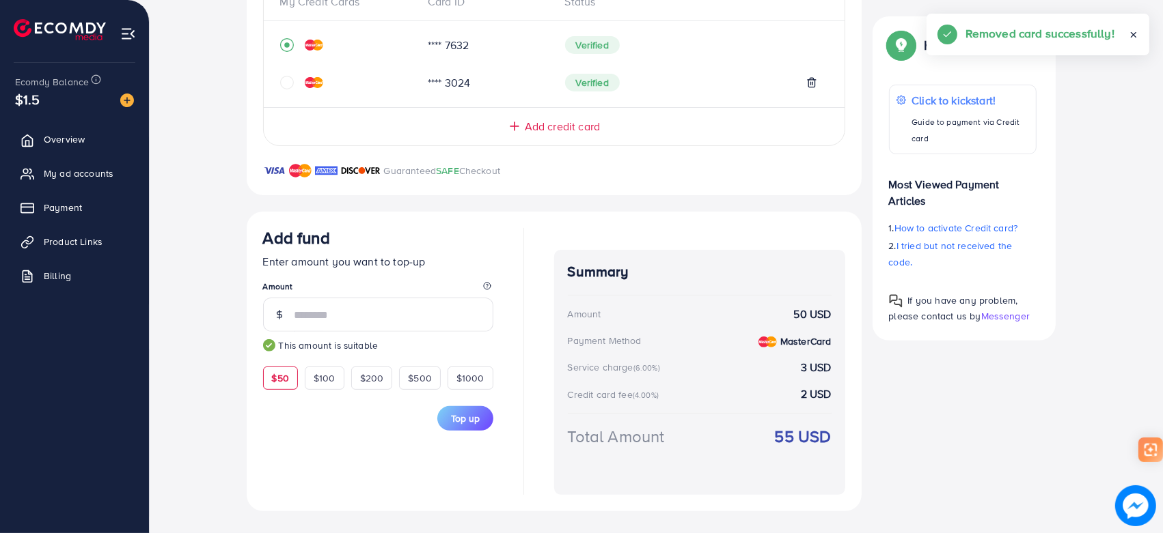
scroll to position [326, 0]
click at [462, 415] on span "Top up" at bounding box center [465, 420] width 29 height 14
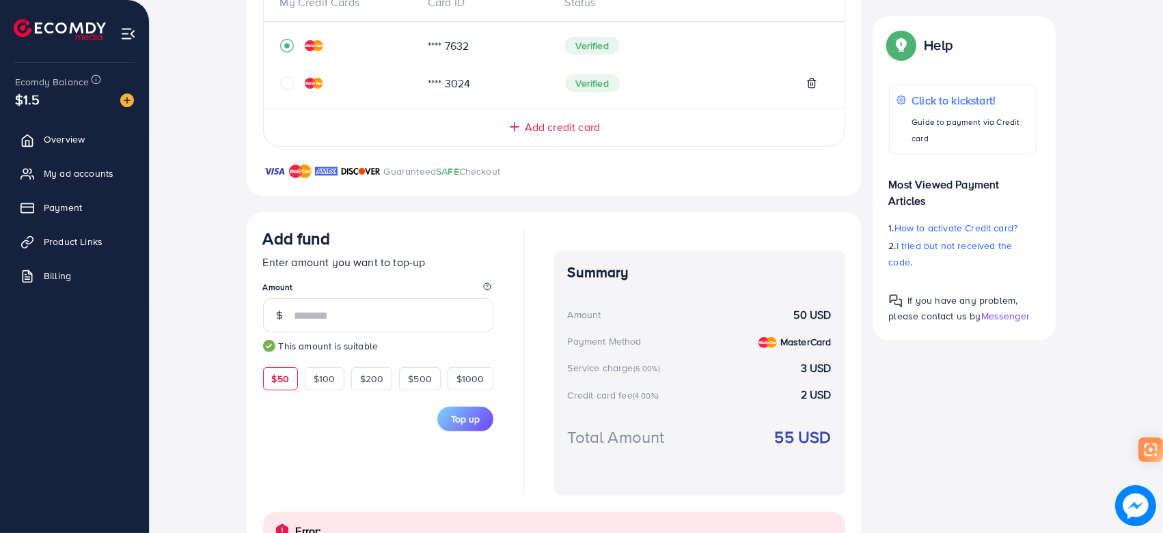
scroll to position [398, 0]
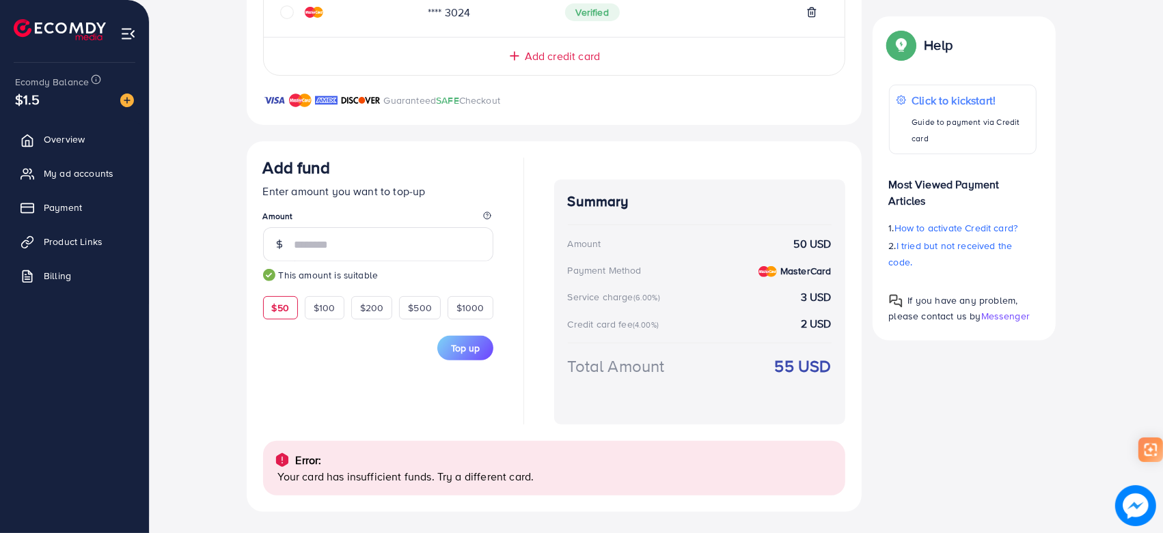
click at [460, 355] on button "Top up" at bounding box center [465, 348] width 56 height 25
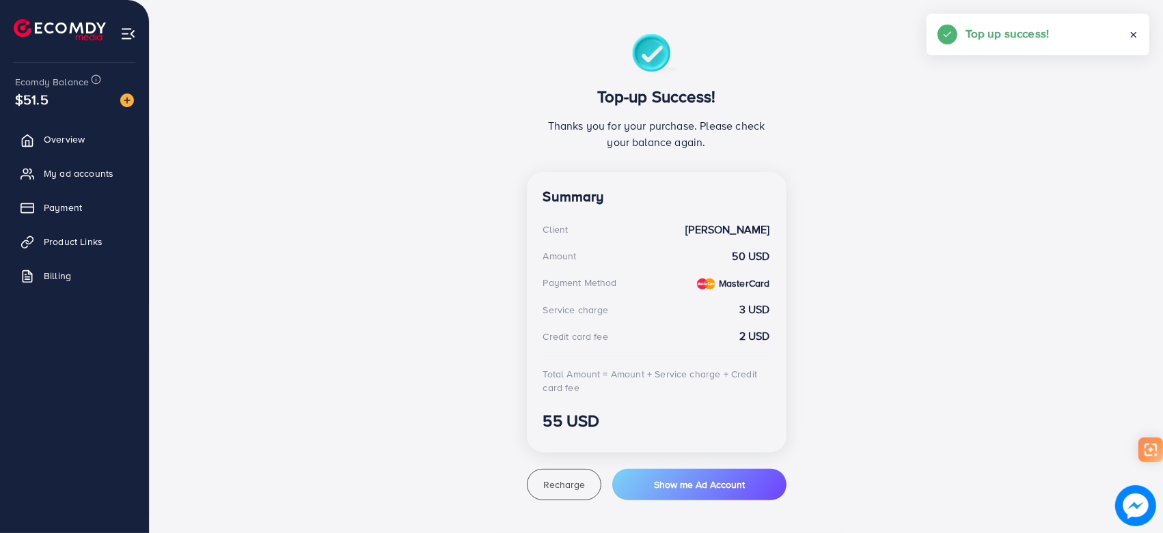
scroll to position [225, 0]
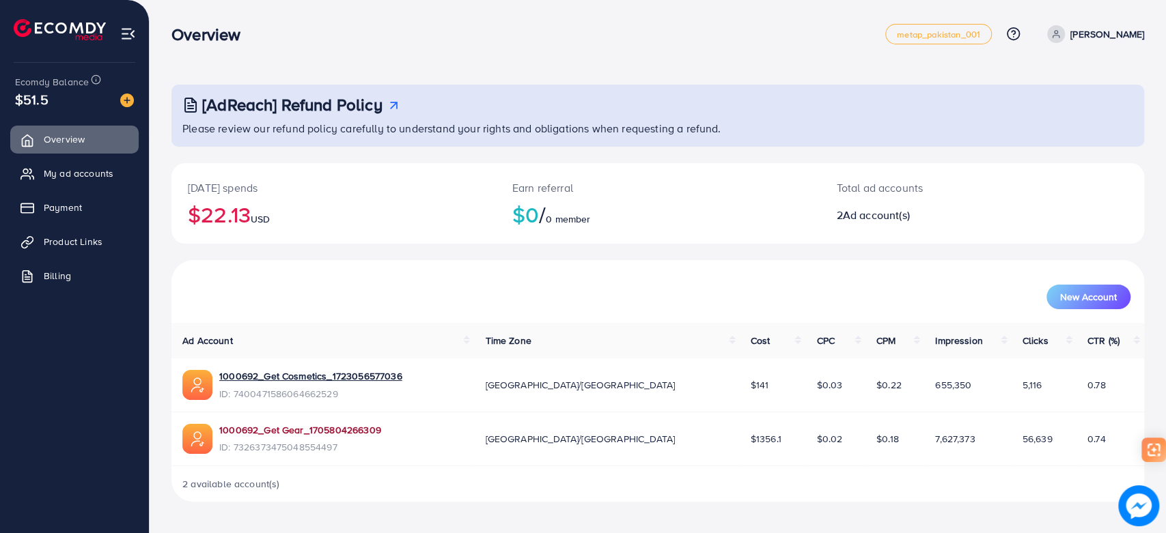
click at [337, 428] on link "1000692_Get Gear_1705804266309" at bounding box center [300, 430] width 162 height 14
click at [66, 201] on span "Payment" at bounding box center [66, 208] width 38 height 14
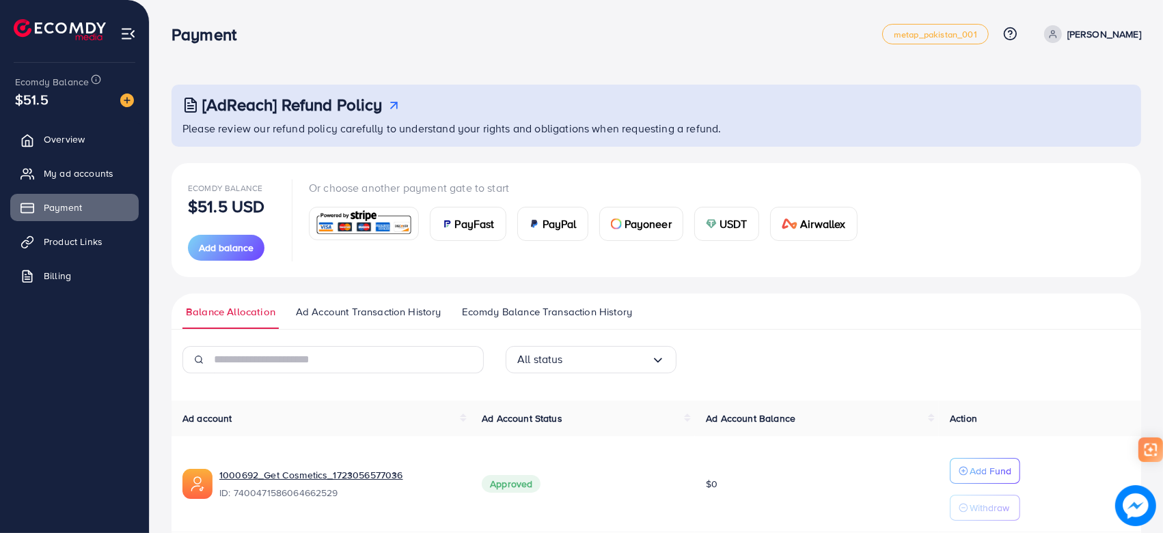
click at [725, 221] on span "USDT" at bounding box center [733, 224] width 28 height 16
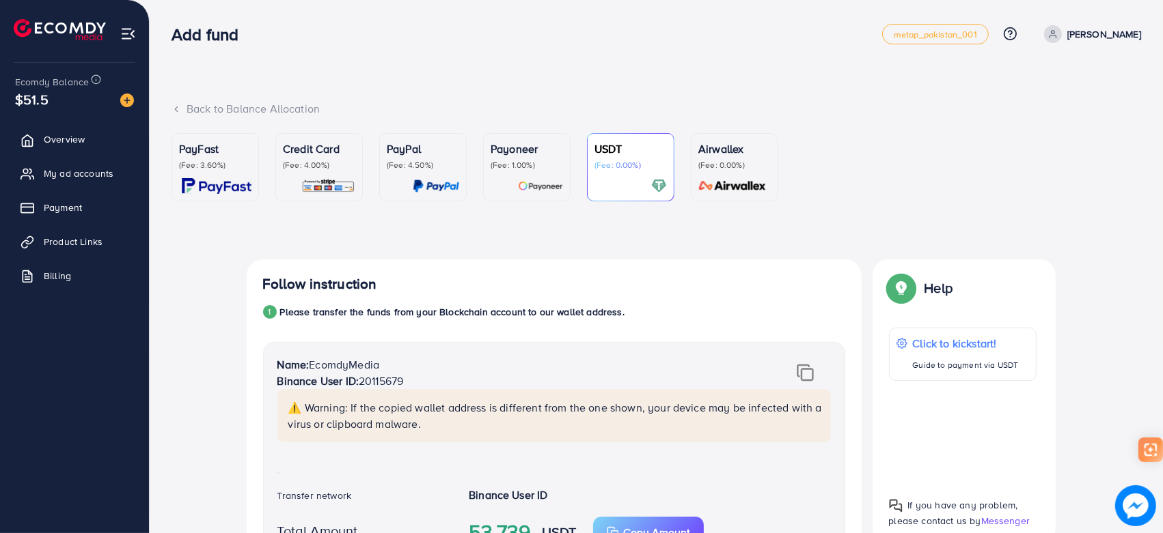
click at [33, 89] on span "$51.5" at bounding box center [31, 99] width 33 height 20
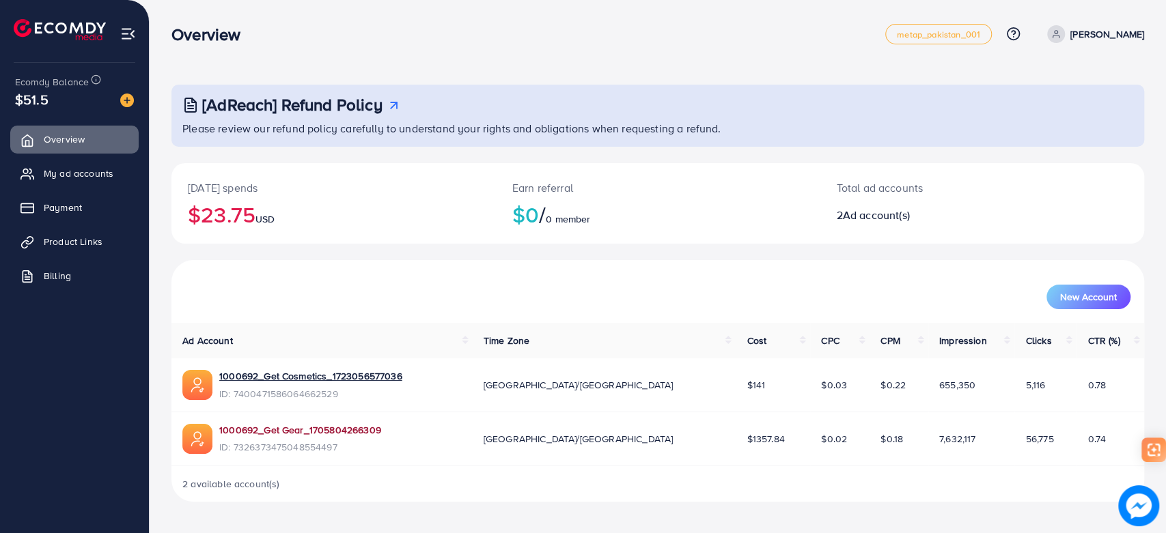
click at [353, 430] on link "1000692_Get Gear_1705804266309" at bounding box center [300, 430] width 162 height 14
